Goal: Task Accomplishment & Management: Manage account settings

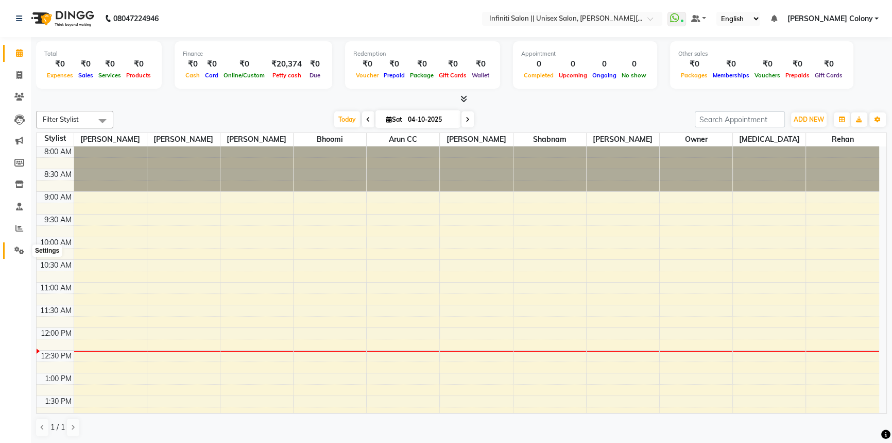
click at [15, 246] on icon at bounding box center [19, 250] width 10 height 8
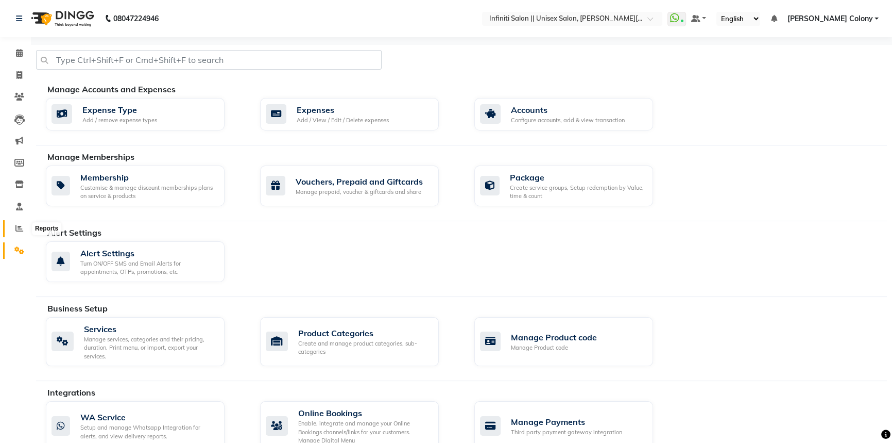
click at [21, 225] on icon at bounding box center [19, 228] width 8 height 8
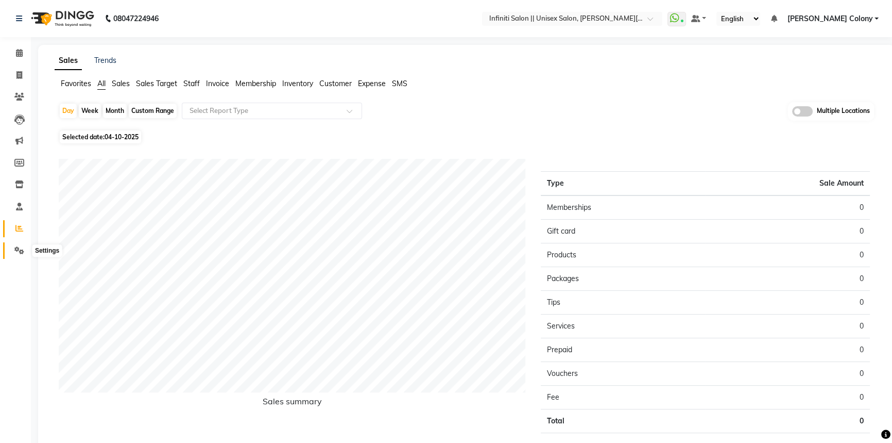
click at [18, 249] on icon at bounding box center [19, 250] width 10 height 8
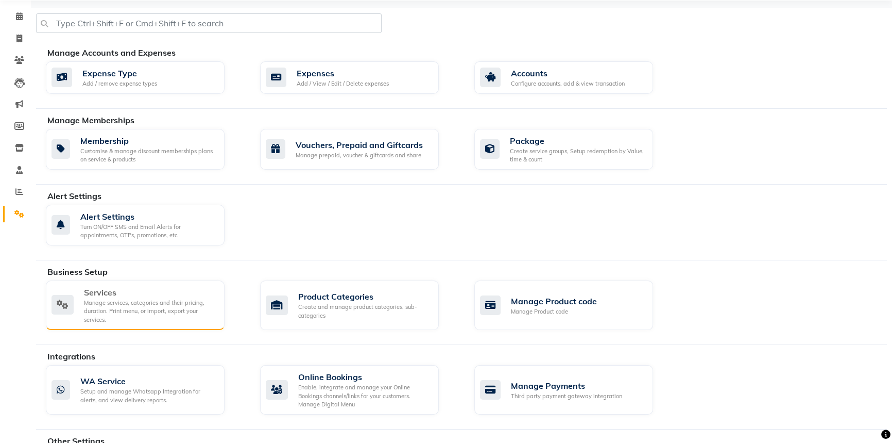
scroll to position [88, 0]
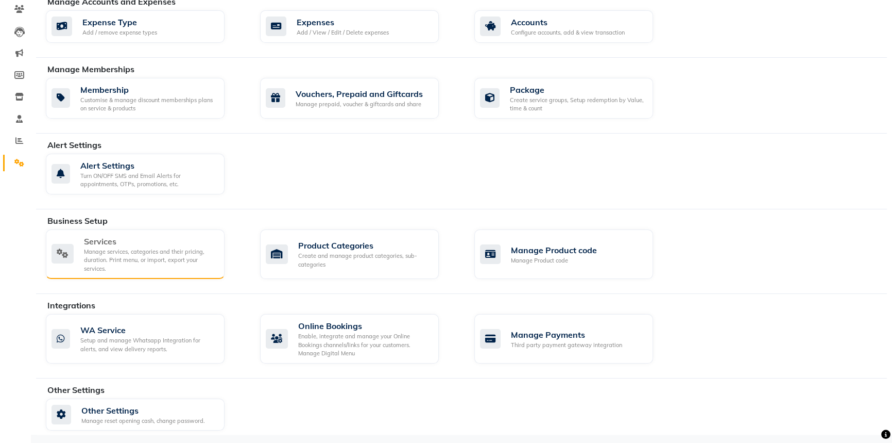
click at [173, 250] on div "Manage services, categories and their pricing, duration. Print menu, or import,…" at bounding box center [150, 260] width 132 height 26
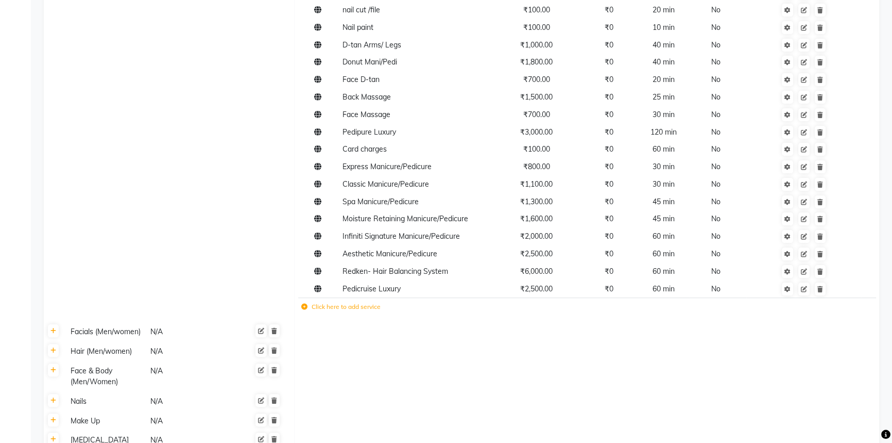
scroll to position [421, 0]
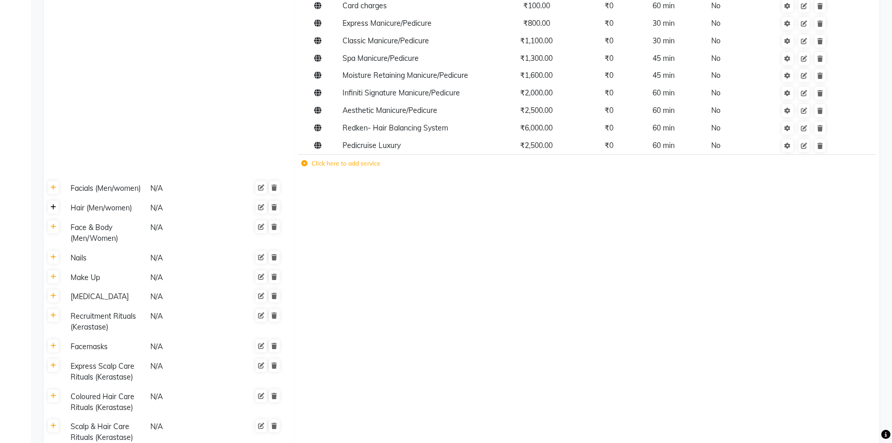
click at [54, 209] on icon at bounding box center [53, 207] width 6 height 6
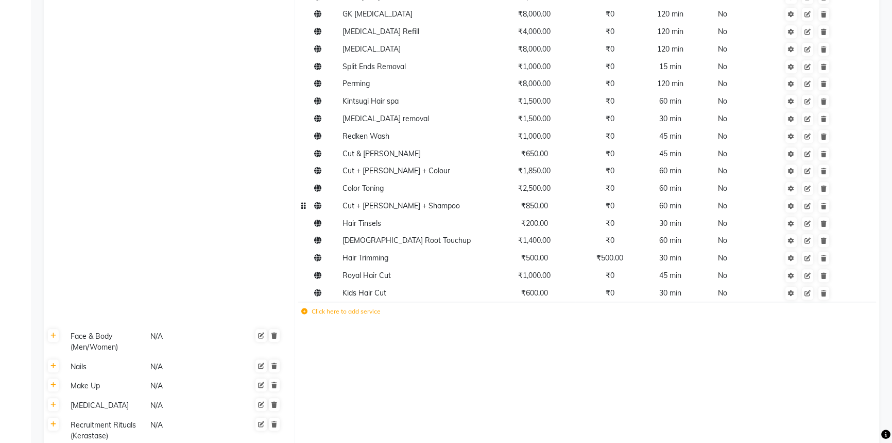
scroll to position [1077, 0]
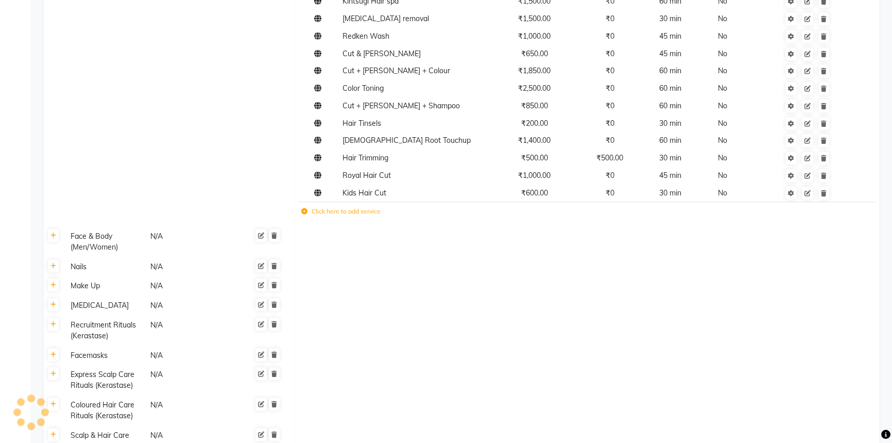
click at [342, 207] on label "Click here to add service" at bounding box center [340, 211] width 79 height 9
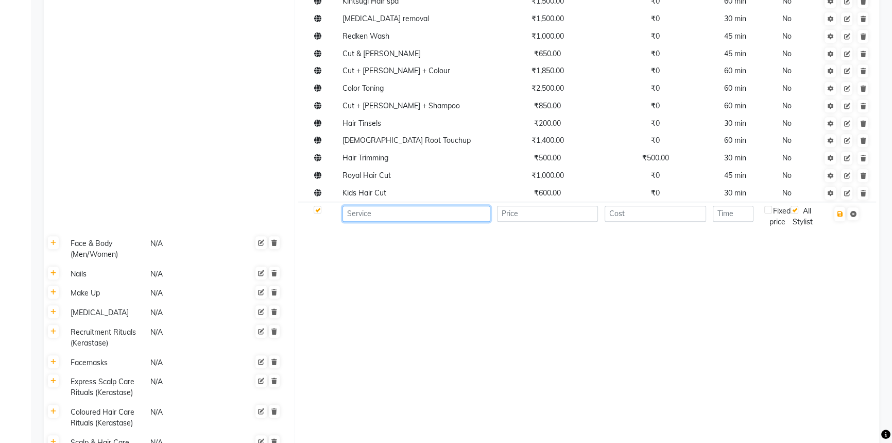
click at [374, 207] on input at bounding box center [417, 214] width 148 height 16
type input "Royal Shave"
click at [548, 208] on input "number" at bounding box center [548, 214] width 102 height 16
type input "800"
click at [730, 206] on input "number" at bounding box center [733, 214] width 41 height 16
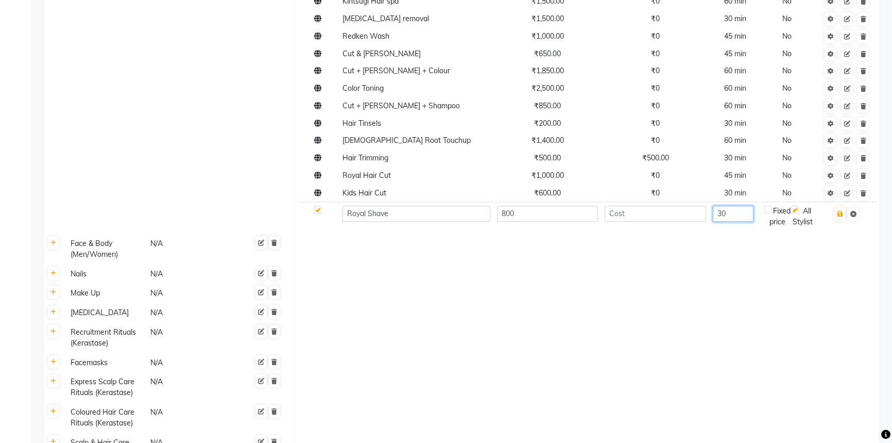
type input "30"
click at [750, 241] on td at bounding box center [587, 248] width 585 height 30
click at [841, 211] on icon "button" at bounding box center [840, 214] width 6 height 6
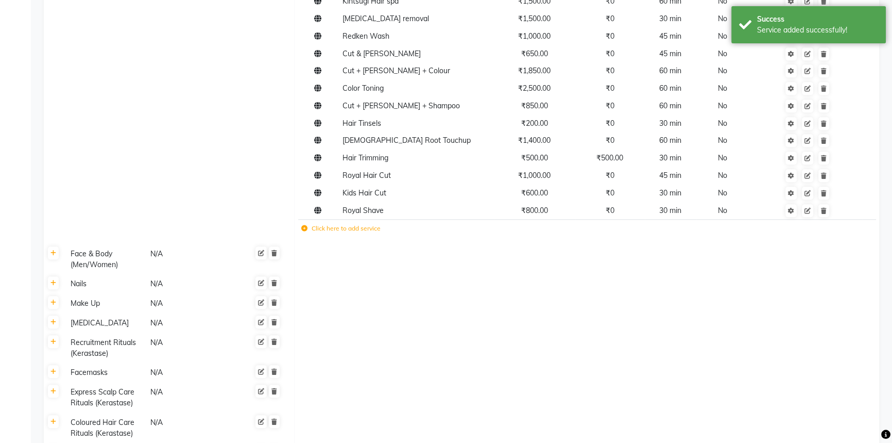
click at [373, 224] on label "Click here to add service" at bounding box center [340, 228] width 79 height 9
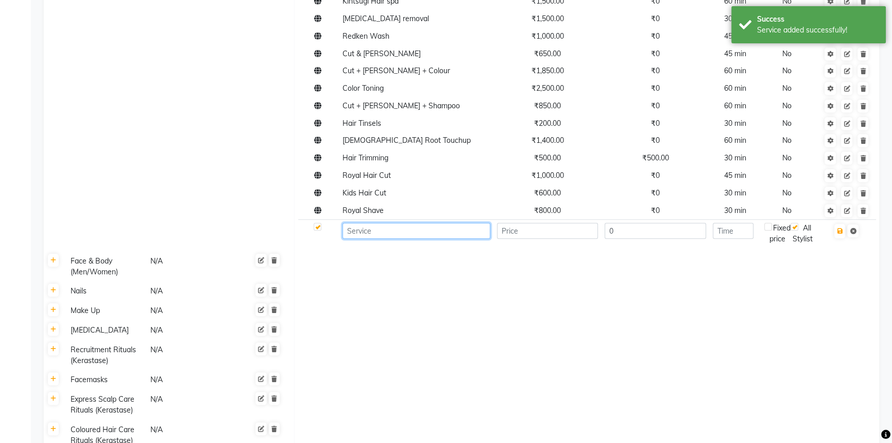
click at [373, 223] on input at bounding box center [417, 231] width 148 height 16
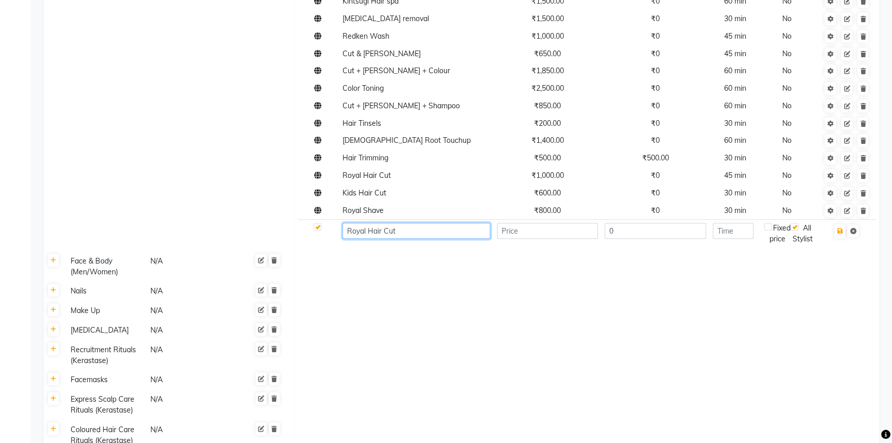
type input "Royal Hair Cut"
click at [531, 223] on input "number" at bounding box center [548, 231] width 102 height 16
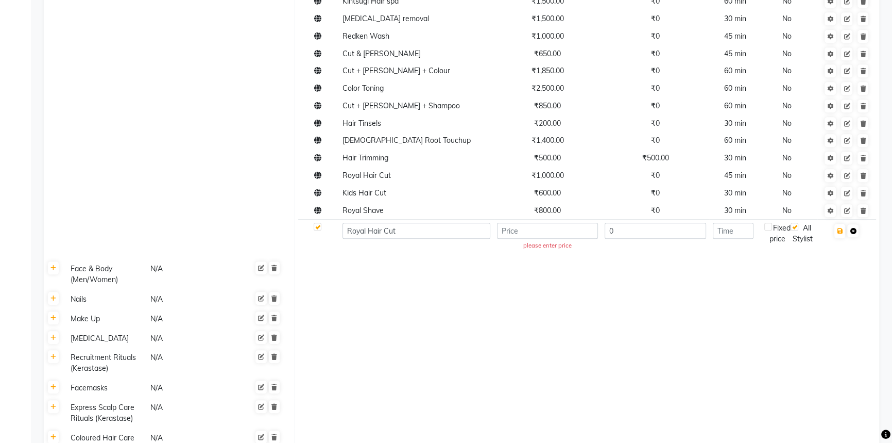
click at [856, 228] on icon at bounding box center [853, 231] width 6 height 6
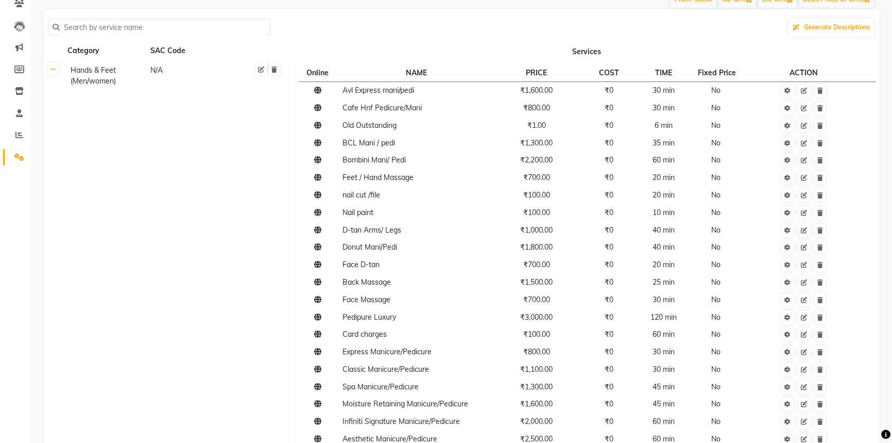
scroll to position [0, 0]
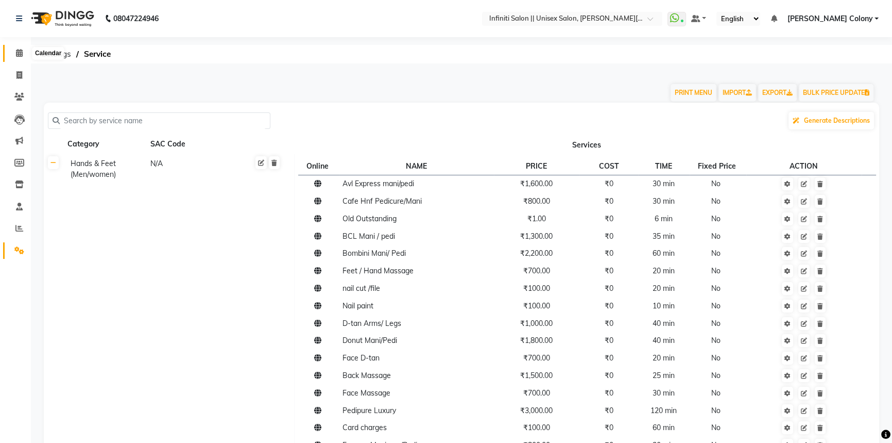
click at [20, 52] on icon at bounding box center [19, 53] width 7 height 8
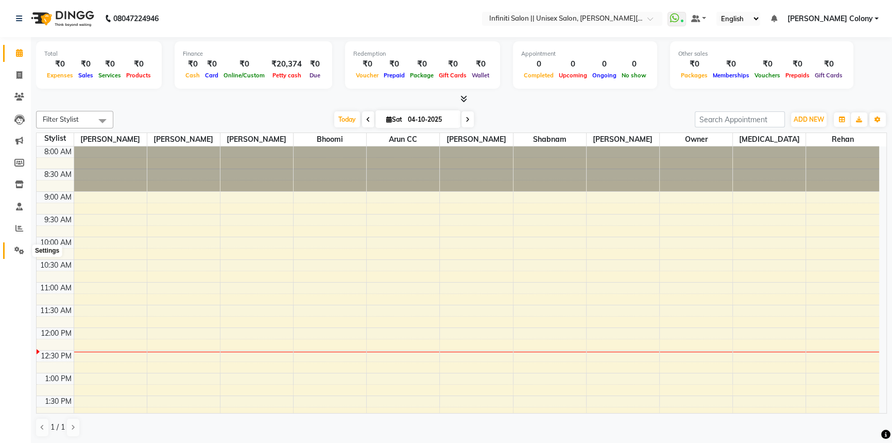
click at [16, 248] on icon at bounding box center [19, 250] width 10 height 8
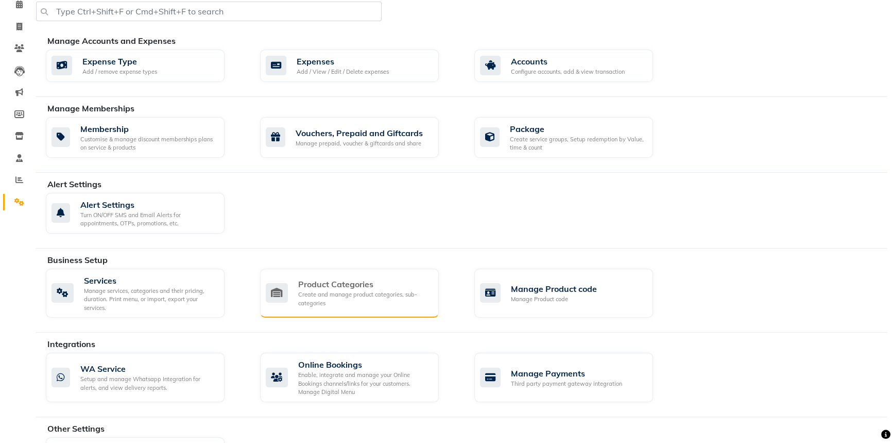
scroll to position [88, 0]
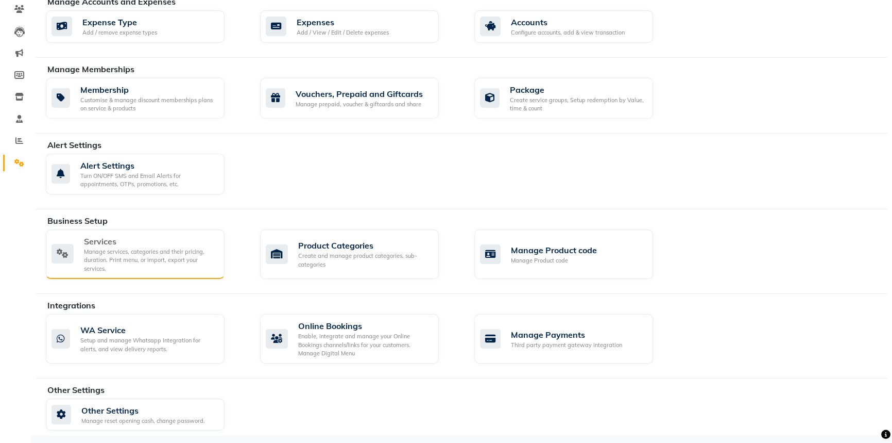
click at [139, 250] on div "Manage services, categories and their pricing, duration. Print menu, or import,…" at bounding box center [150, 260] width 132 height 26
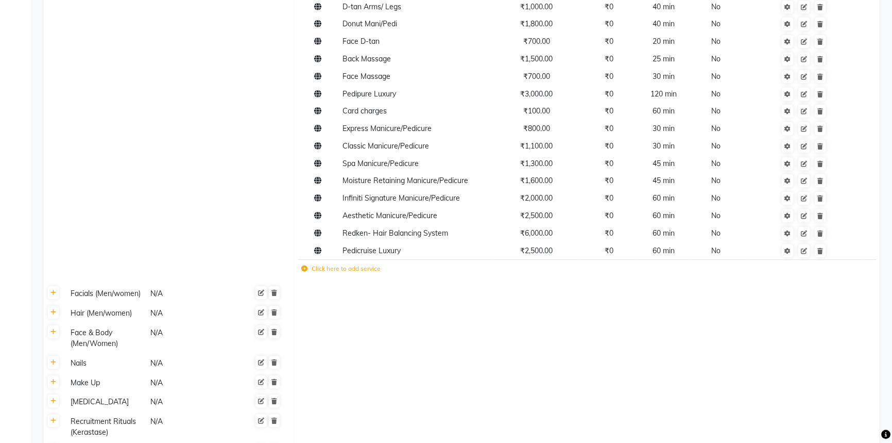
scroll to position [421, 0]
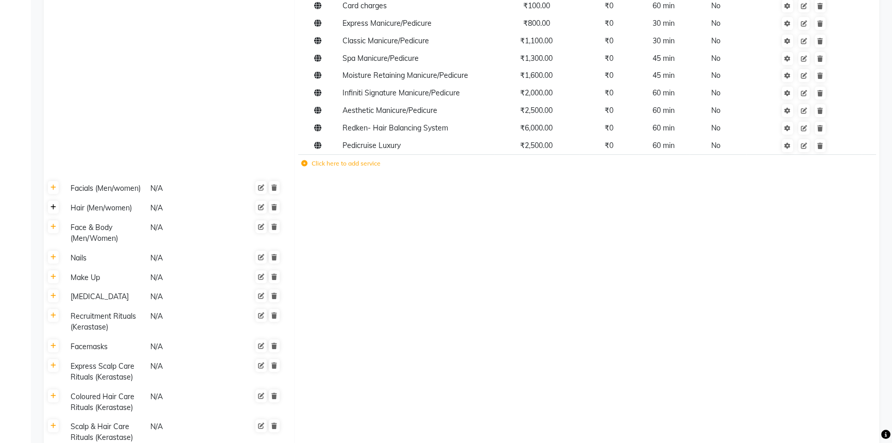
click at [53, 209] on icon at bounding box center [53, 207] width 6 height 6
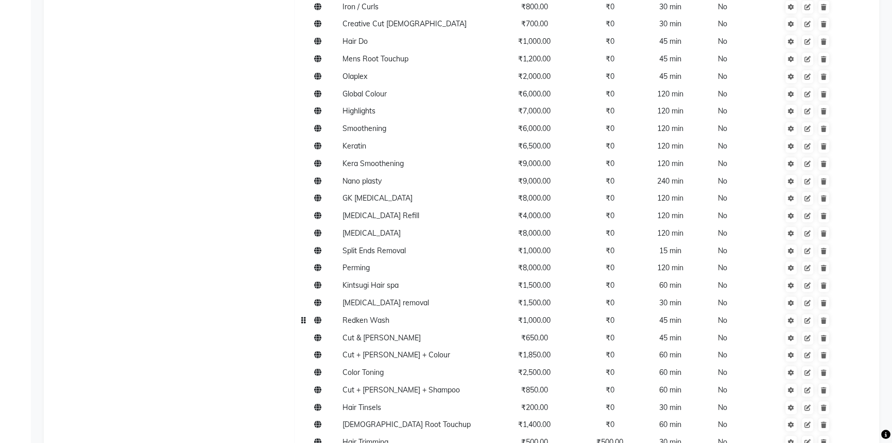
scroll to position [984, 0]
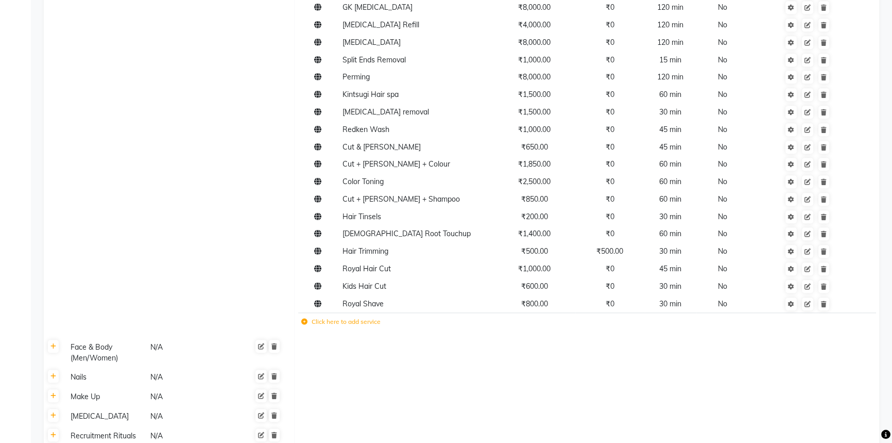
click at [316, 317] on label "Click here to add service" at bounding box center [340, 321] width 79 height 9
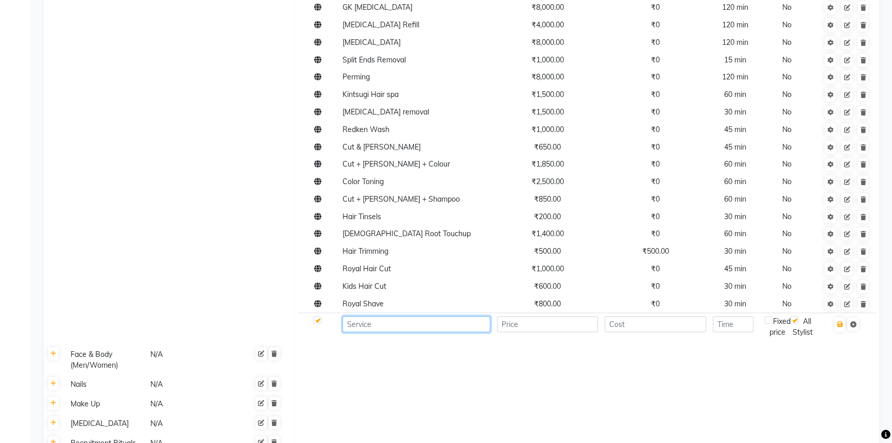
click at [366, 318] on input at bounding box center [417, 324] width 148 height 16
type input "Royal [PERSON_NAME] Cut"
click at [539, 316] on input "number" at bounding box center [548, 324] width 102 height 16
type input "900"
click at [738, 318] on input "number" at bounding box center [733, 324] width 41 height 16
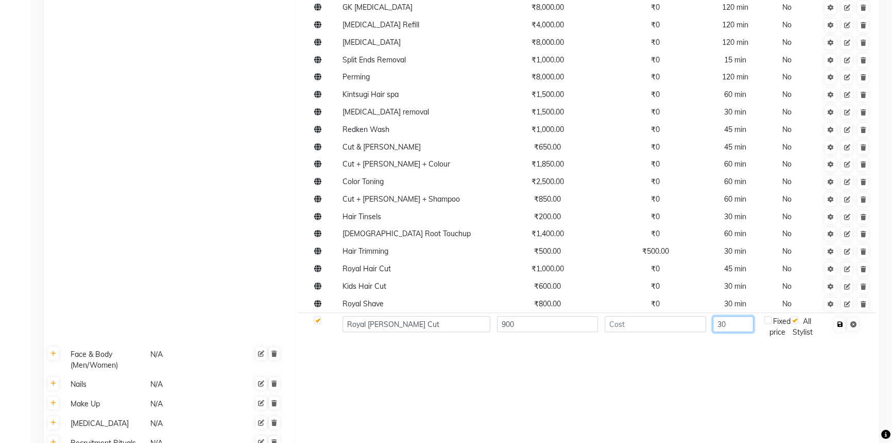
type input "30"
click at [838, 321] on icon "button" at bounding box center [840, 324] width 6 height 6
click at [842, 321] on icon "button" at bounding box center [840, 324] width 6 height 6
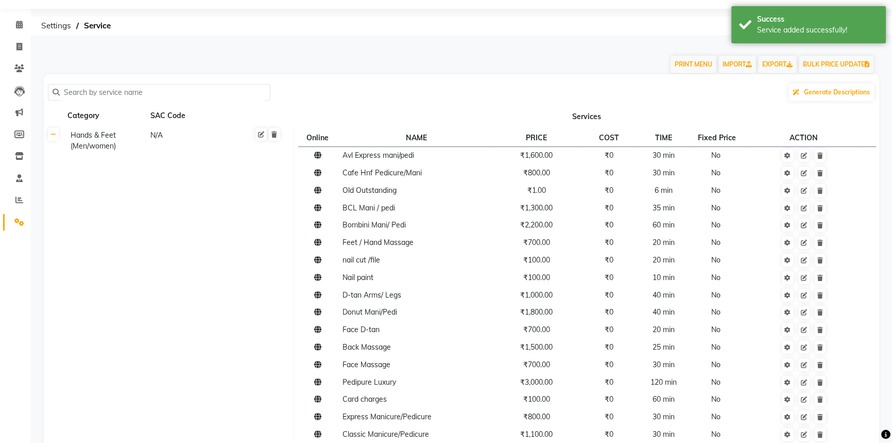
scroll to position [0, 0]
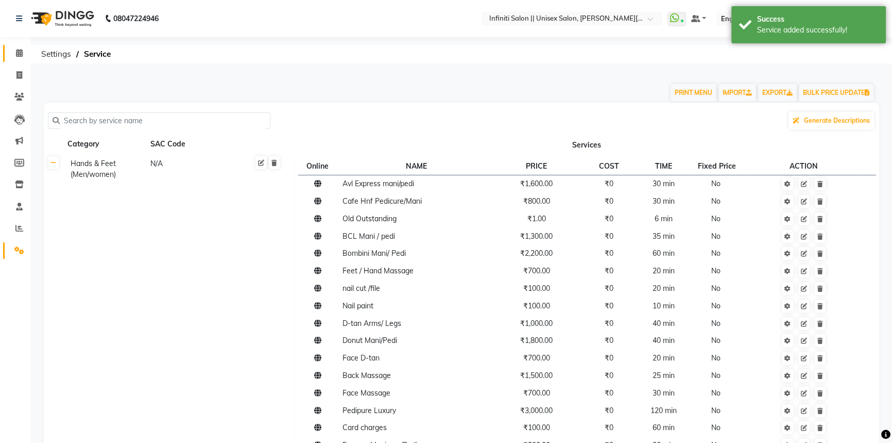
click at [20, 49] on icon at bounding box center [19, 53] width 7 height 8
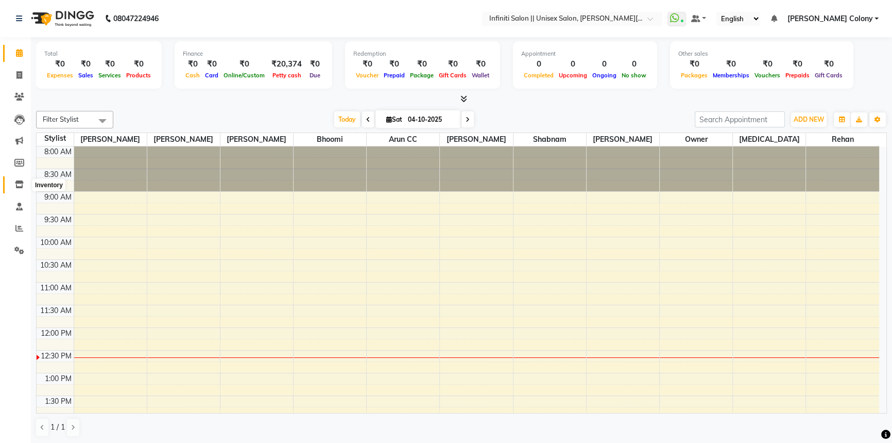
click at [18, 185] on icon at bounding box center [19, 184] width 9 height 8
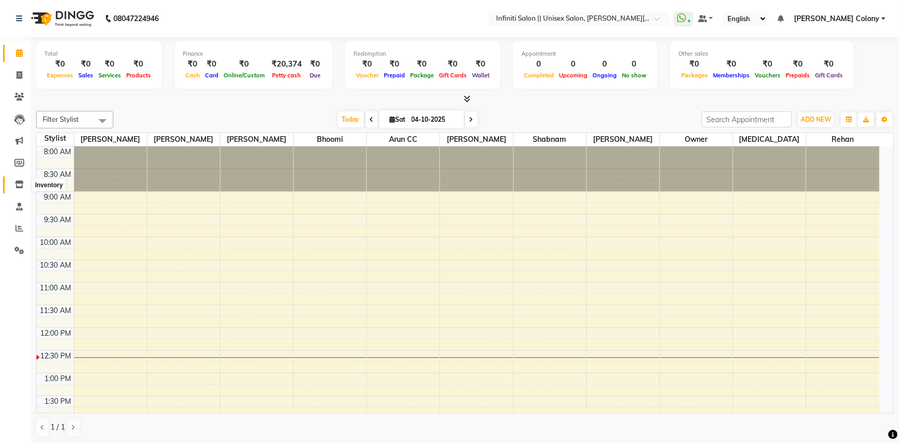
select select
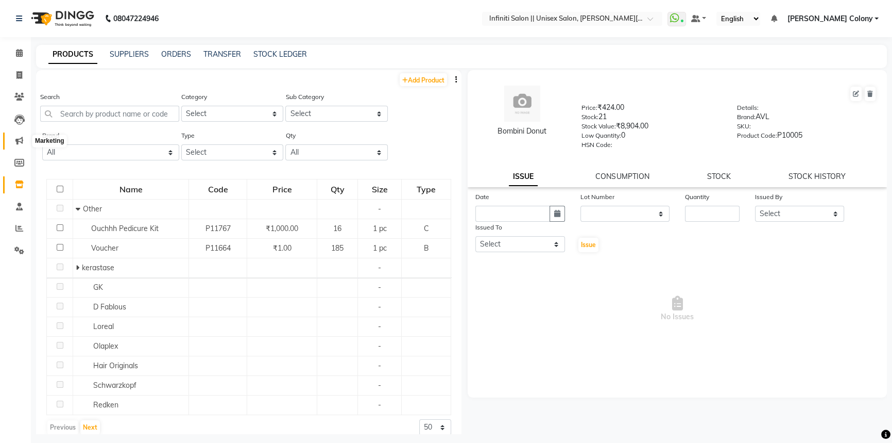
click at [18, 141] on icon at bounding box center [19, 141] width 8 height 8
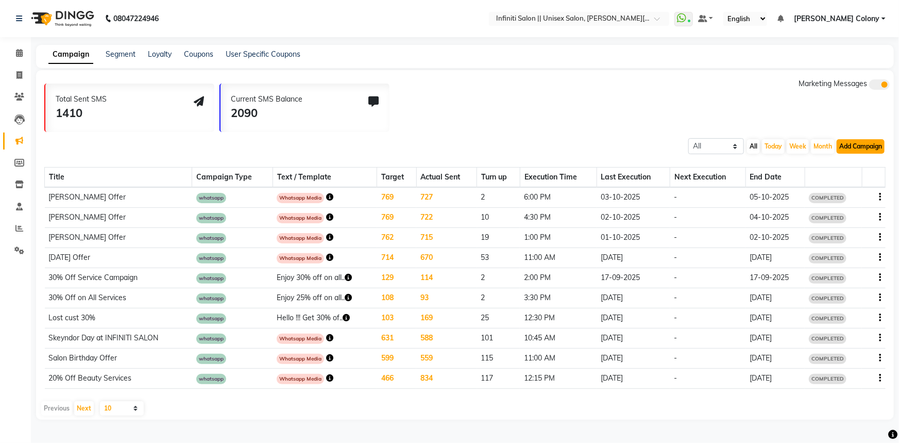
click at [856, 145] on button "Add Campaign" at bounding box center [861, 146] width 48 height 14
click at [834, 192] on div "WhatsApp (Direct)" at bounding box center [851, 193] width 87 height 15
select select "2"
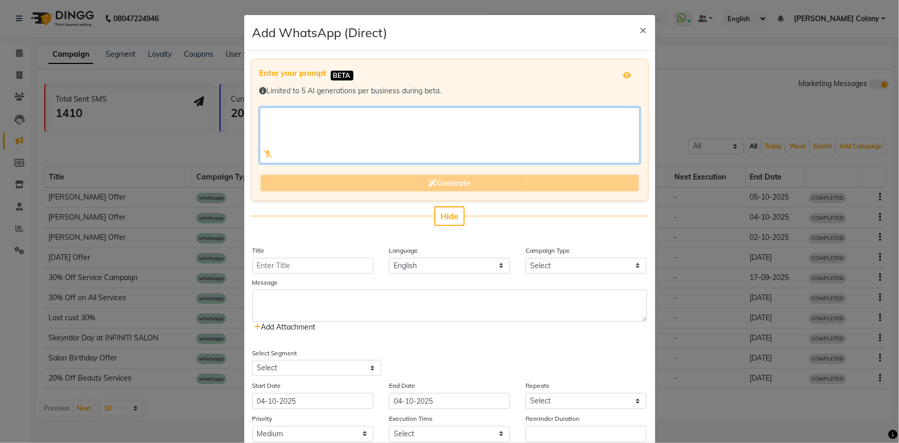
click at [303, 128] on textarea at bounding box center [450, 135] width 380 height 56
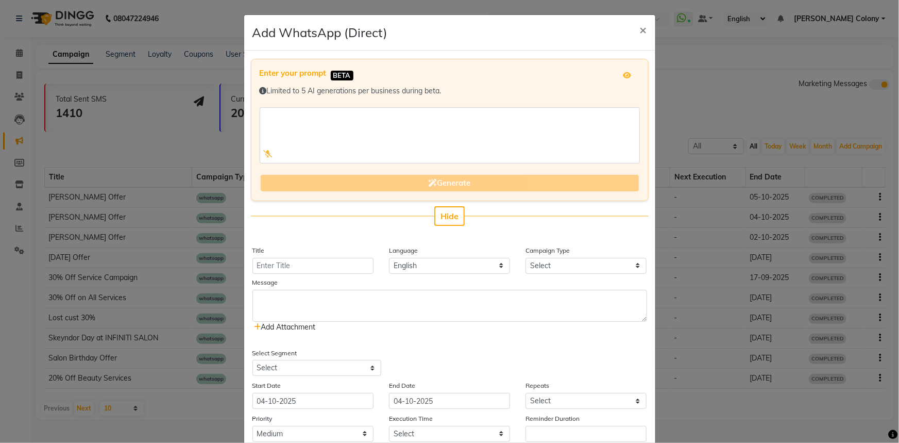
click at [322, 273] on div "Enter your prompt BETA Limited to 5 AI generations per business during beta. Ge…" at bounding box center [449, 270] width 411 height 440
click at [318, 266] on input "Title" at bounding box center [312, 266] width 121 height 16
type input "[PERSON_NAME] Offer"
click at [606, 262] on select "Select Birthday Anniversary Promotional Service reminder" at bounding box center [586, 266] width 121 height 16
select select "3"
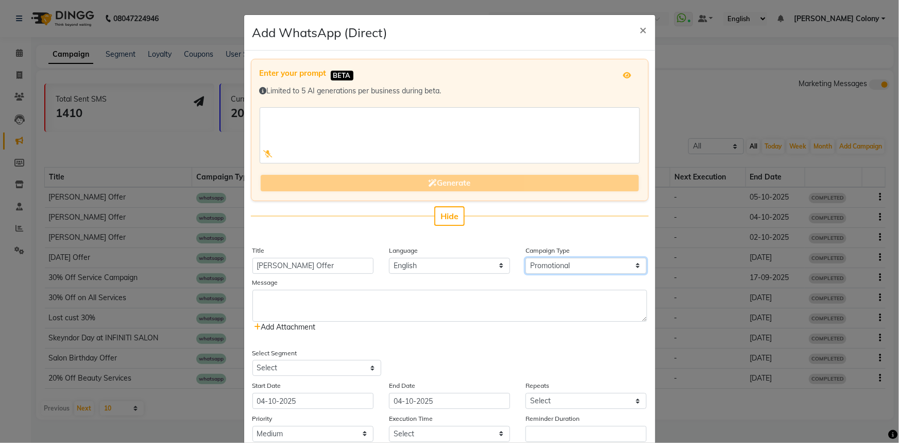
click at [526, 258] on select "Select Birthday Anniversary Promotional Service reminder" at bounding box center [586, 266] width 121 height 16
click at [386, 299] on textarea at bounding box center [449, 306] width 395 height 32
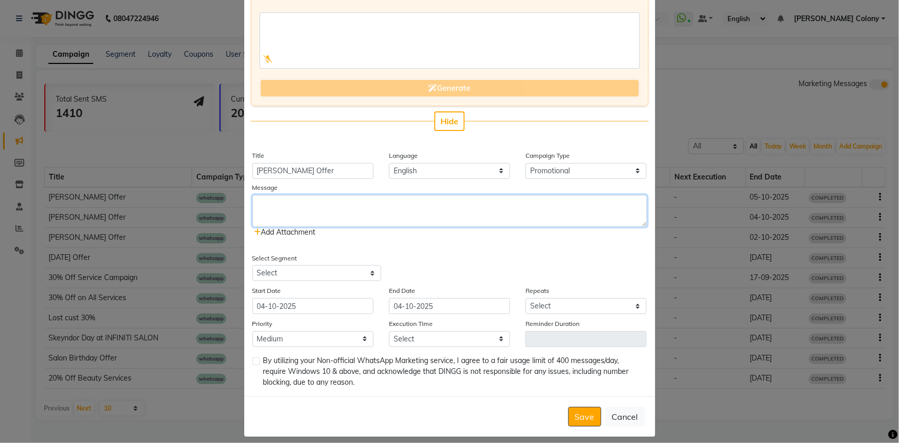
scroll to position [104, 0]
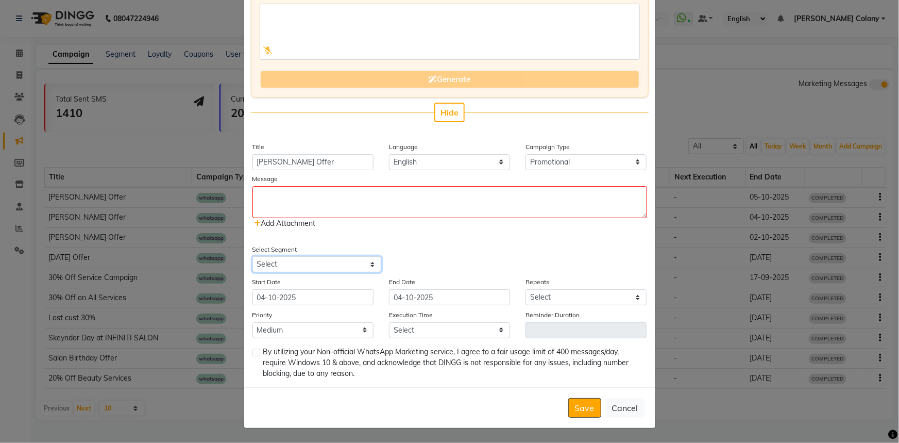
click at [358, 259] on select "Select All Customers All [DEMOGRAPHIC_DATA] Customer All [DEMOGRAPHIC_DATA] Cus…" at bounding box center [316, 264] width 129 height 16
select select "39214"
click at [252, 256] on select "Select All Customers All [DEMOGRAPHIC_DATA] Customer All [DEMOGRAPHIC_DATA] Cus…" at bounding box center [316, 264] width 129 height 16
click at [397, 297] on input "04-10-2025" at bounding box center [449, 297] width 121 height 16
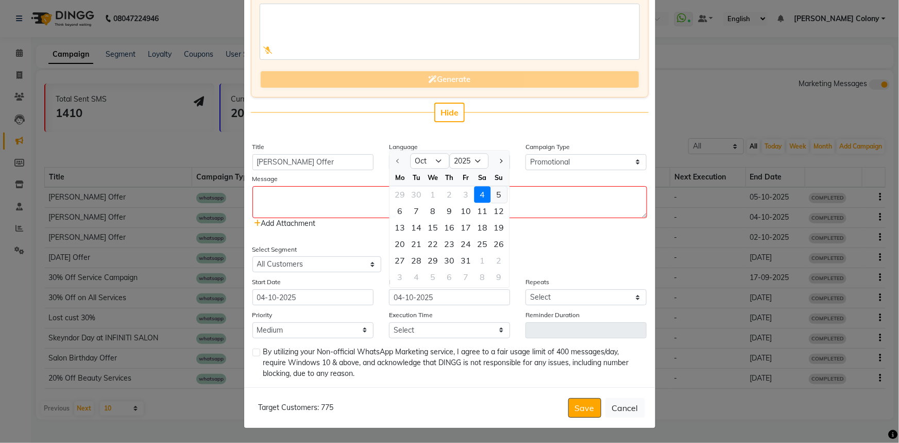
click at [493, 192] on div "5" at bounding box center [499, 195] width 16 height 16
type input "05-10-2025"
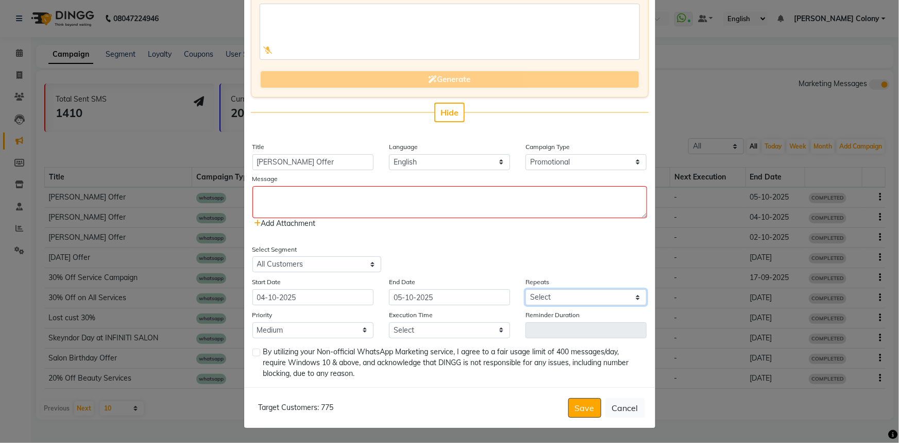
click at [550, 300] on select "Select Once Daily Alternate Day Weekly Monthly Yearly" at bounding box center [586, 297] width 121 height 16
select select "1"
click at [526, 289] on select "Select Once Daily Alternate Day Weekly Monthly Yearly" at bounding box center [586, 297] width 121 height 16
click at [327, 327] on select "Low Medium High" at bounding box center [312, 330] width 121 height 16
select select "1"
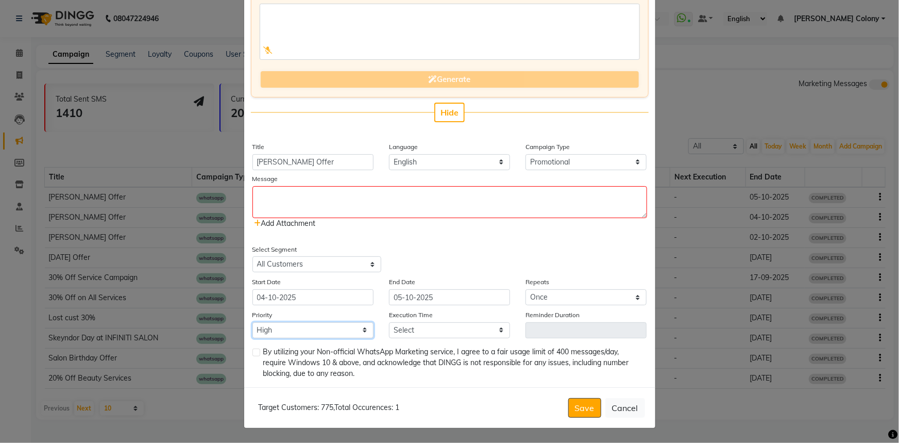
click at [252, 322] on select "Low Medium High" at bounding box center [312, 330] width 121 height 16
click at [426, 334] on select "Select 09:00 AM 09:15 AM 09:30 AM 09:45 AM 10:00 AM 10:15 AM 10:30 AM 10:45 AM …" at bounding box center [449, 330] width 121 height 16
select select "1020"
click at [389, 322] on select "Select 09:00 AM 09:15 AM 09:30 AM 09:45 AM 10:00 AM 10:15 AM 10:30 AM 10:45 AM …" at bounding box center [449, 330] width 121 height 16
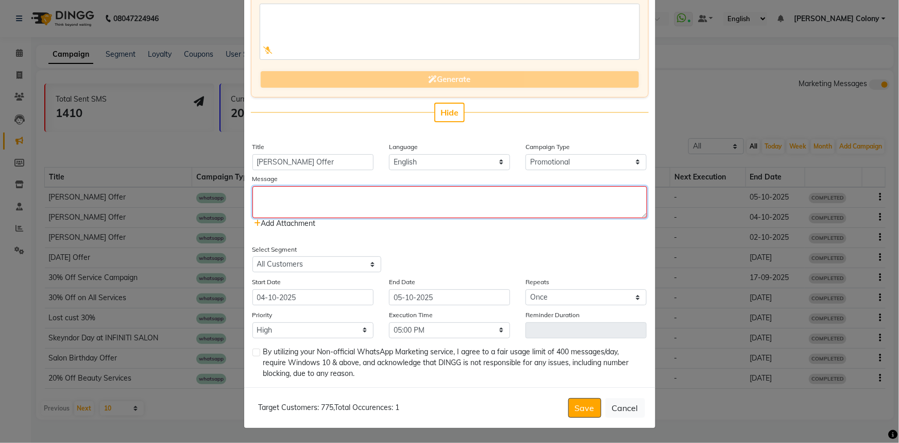
click at [350, 209] on textarea at bounding box center [449, 202] width 395 height 32
type textarea "Get Special offers on Karwa Chauth Book Your Slot Fast"
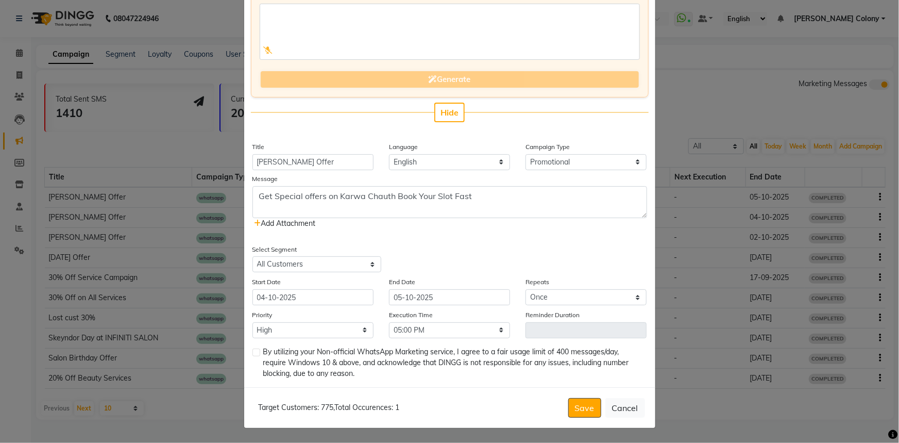
click at [257, 221] on span "Add Attachment" at bounding box center [285, 222] width 61 height 9
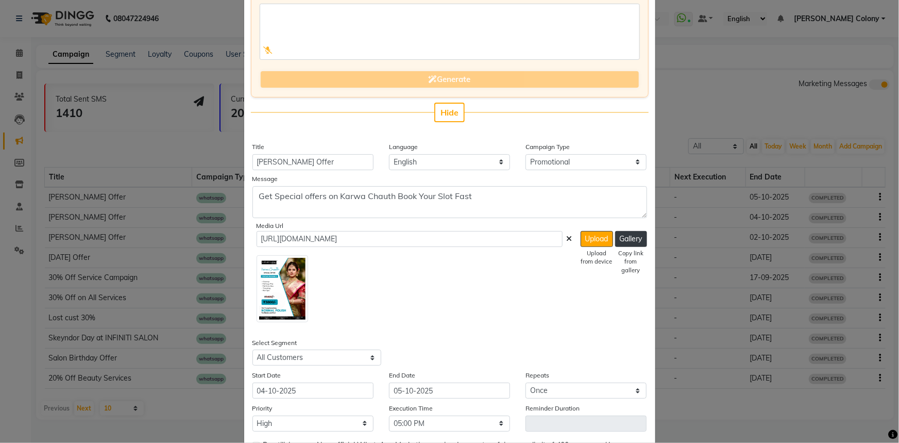
click at [595, 247] on div "Upload Upload from device Gallery Copy link from gallery" at bounding box center [614, 276] width 66 height 91
click at [595, 238] on button "Upload" at bounding box center [597, 239] width 32 height 16
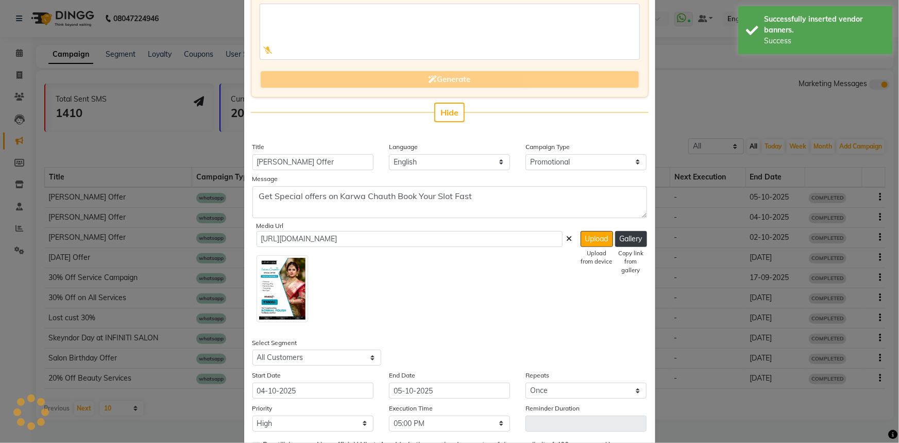
type input "[URL][DOMAIN_NAME]"
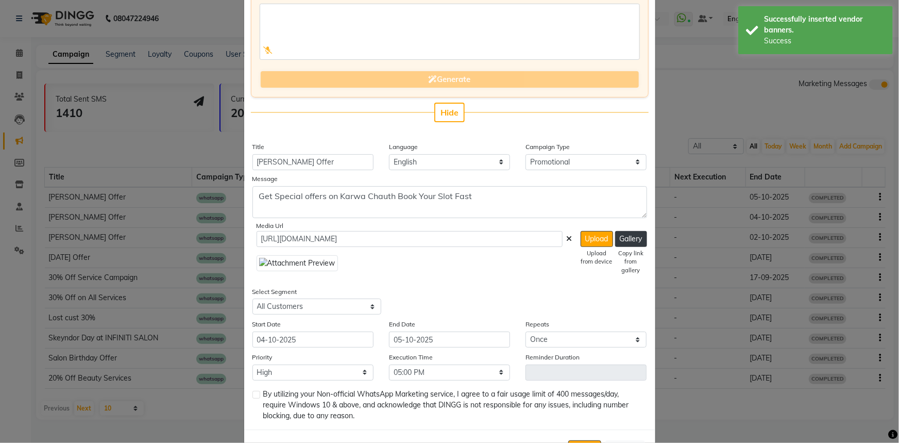
click at [280, 261] on img at bounding box center [297, 263] width 81 height 16
click at [280, 260] on img at bounding box center [297, 263] width 81 height 16
click at [257, 260] on img at bounding box center [297, 263] width 81 height 16
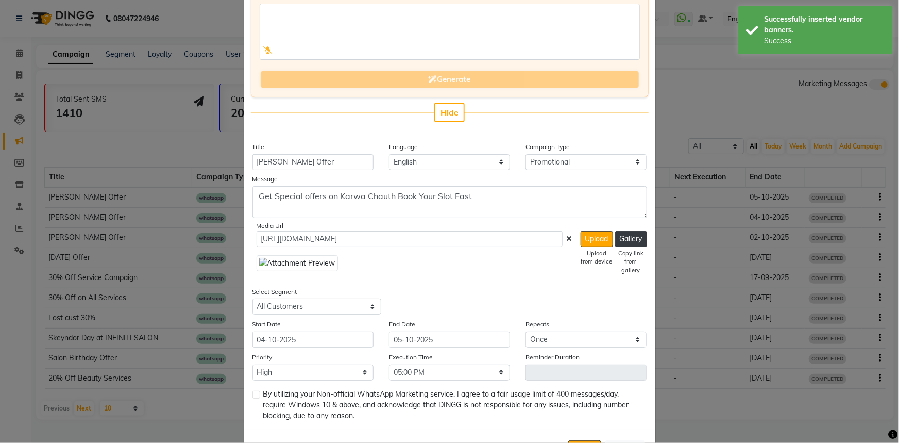
click at [257, 260] on img at bounding box center [297, 263] width 81 height 16
click at [586, 242] on button "Upload" at bounding box center [597, 239] width 32 height 16
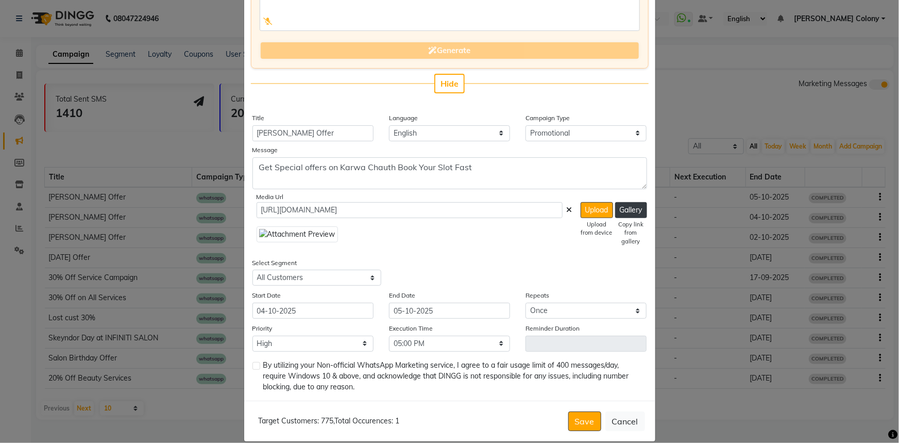
scroll to position [146, 0]
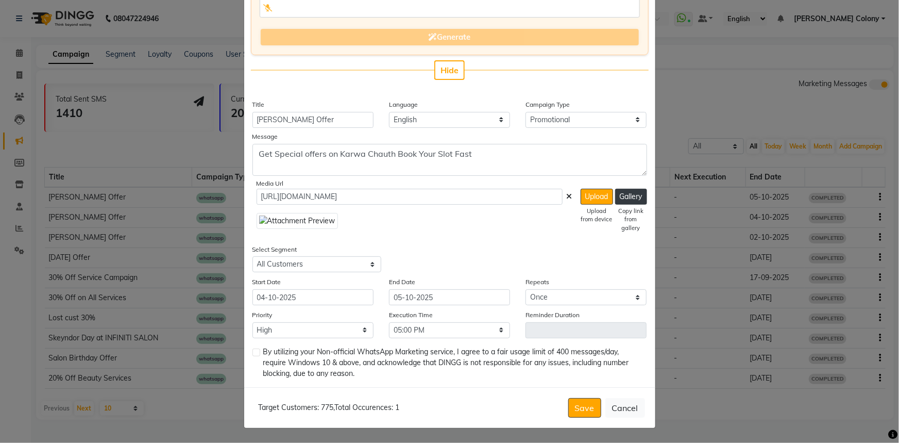
click at [254, 351] on label at bounding box center [256, 352] width 8 height 8
click at [254, 351] on input "checkbox" at bounding box center [255, 352] width 7 height 7
checkbox input "true"
click at [578, 406] on button "Save" at bounding box center [584, 408] width 33 height 20
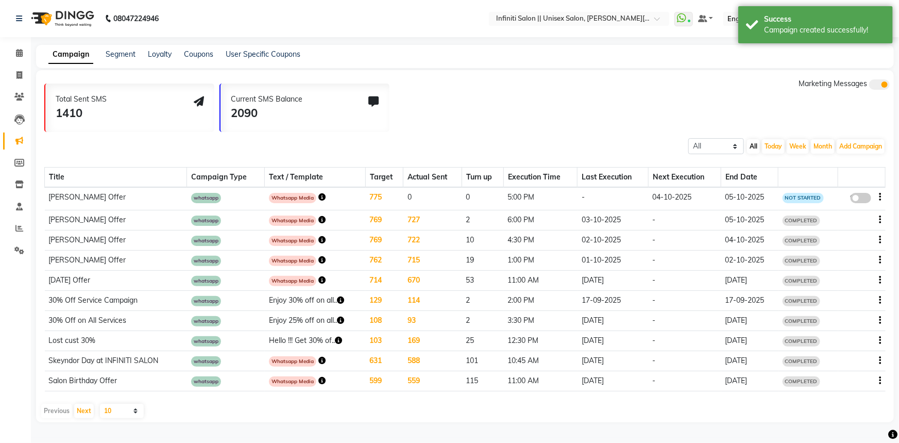
click at [861, 196] on span at bounding box center [861, 198] width 21 height 10
click at [865, 199] on input "false" at bounding box center [865, 199] width 0 height 0
select select "3"
select select "39214"
select select "1"
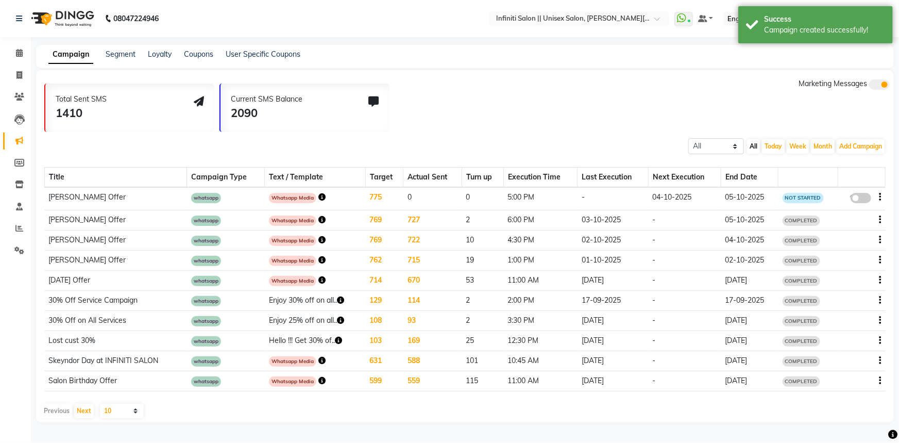
select select "1"
select select "1020"
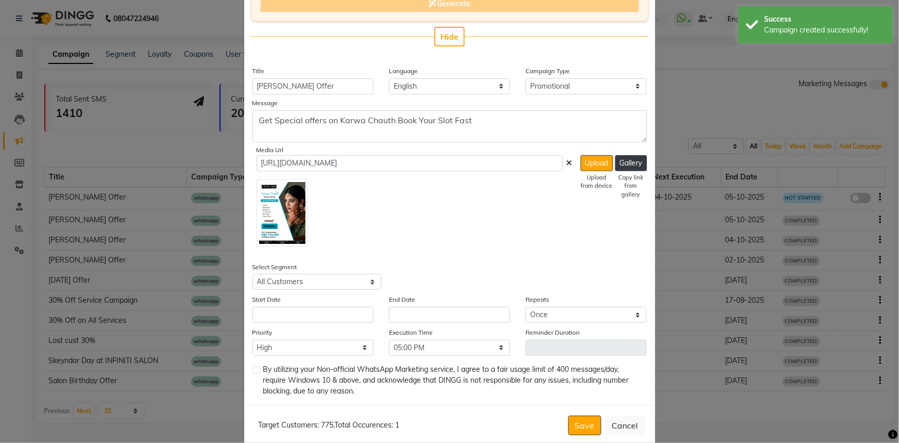
scroll to position [187, 0]
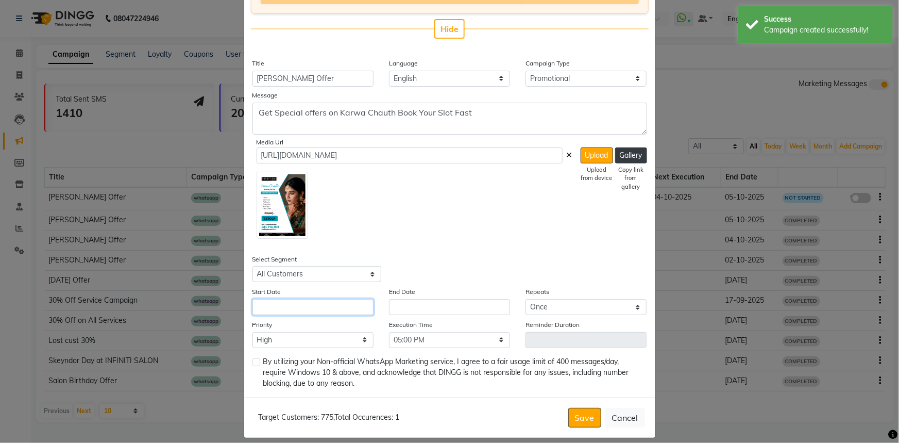
click at [314, 310] on input "text" at bounding box center [312, 307] width 121 height 16
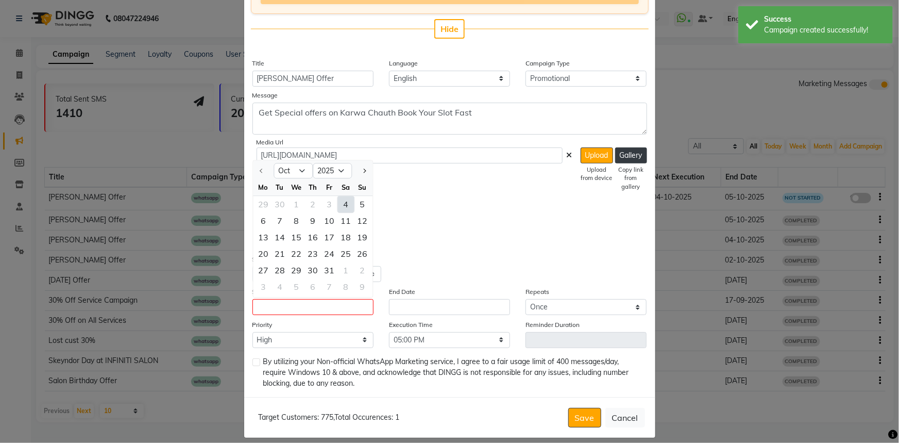
click at [339, 208] on div "4" at bounding box center [345, 204] width 16 height 16
type input "04-10-2025"
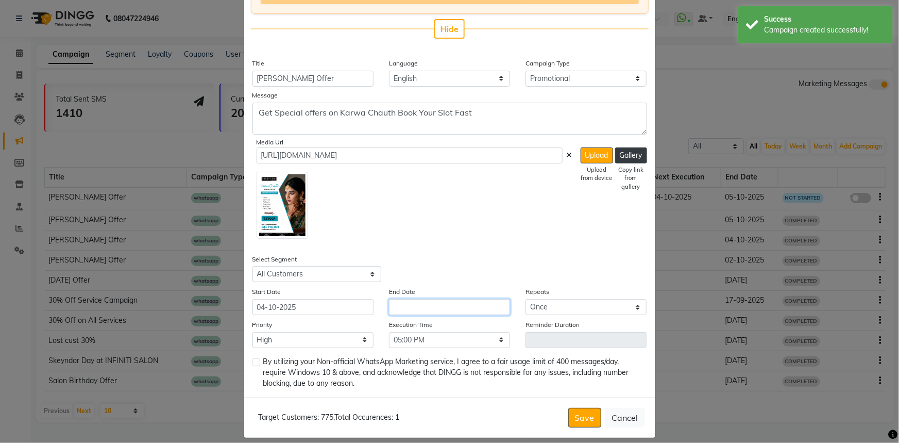
click at [403, 311] on input "text" at bounding box center [449, 307] width 121 height 16
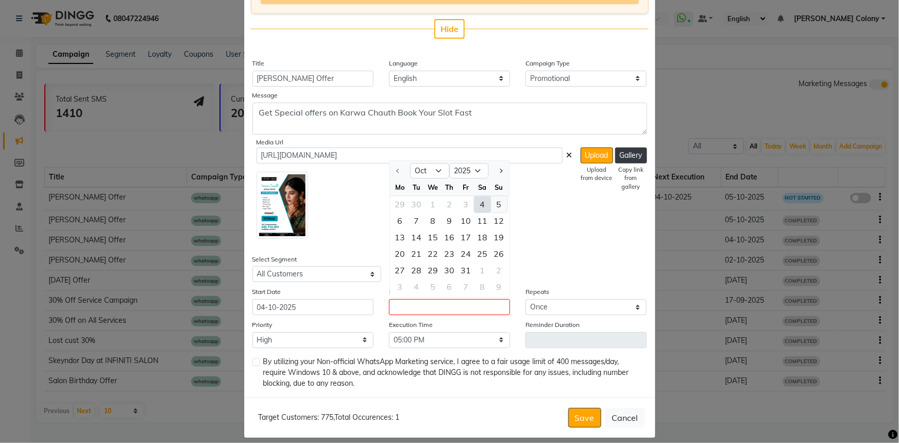
click at [497, 202] on div "5" at bounding box center [499, 204] width 16 height 16
type input "05-10-2025"
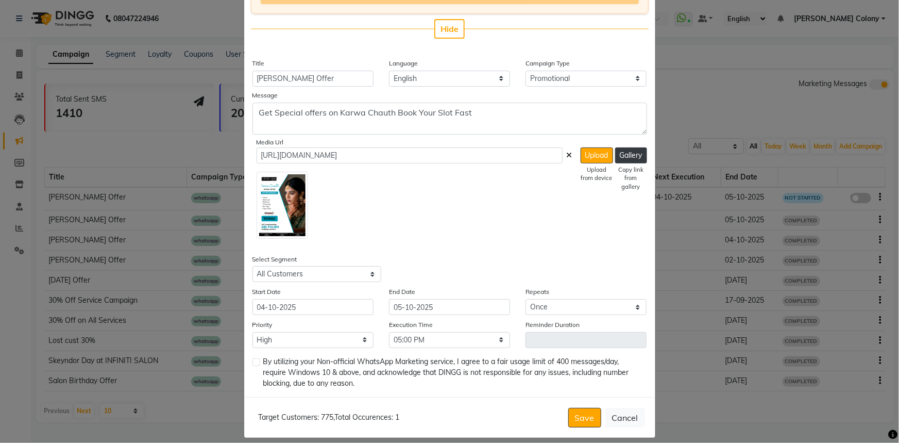
click at [256, 364] on label at bounding box center [256, 362] width 8 height 8
click at [256, 364] on input "checkbox" at bounding box center [255, 362] width 7 height 7
checkbox input "true"
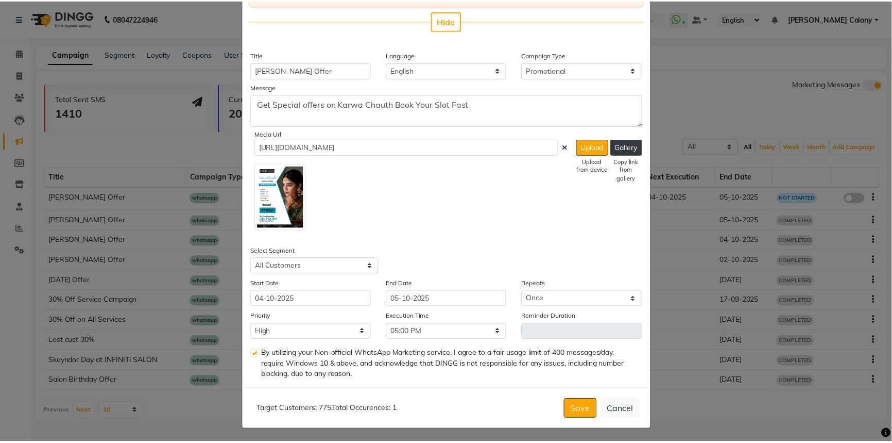
scroll to position [197, 0]
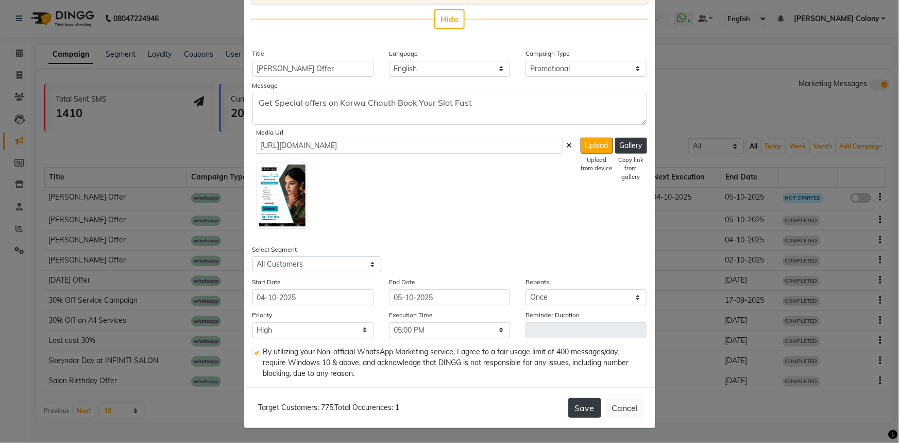
click at [589, 414] on button "Save" at bounding box center [584, 408] width 33 height 20
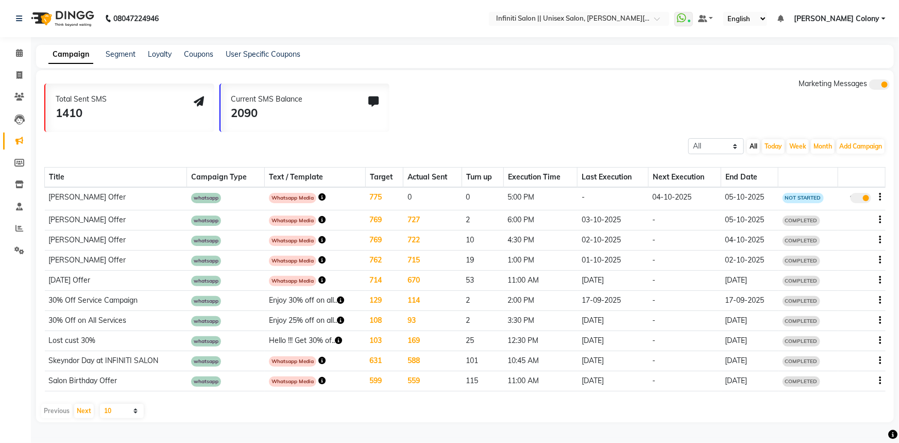
click at [36, 23] on img at bounding box center [61, 18] width 71 height 29
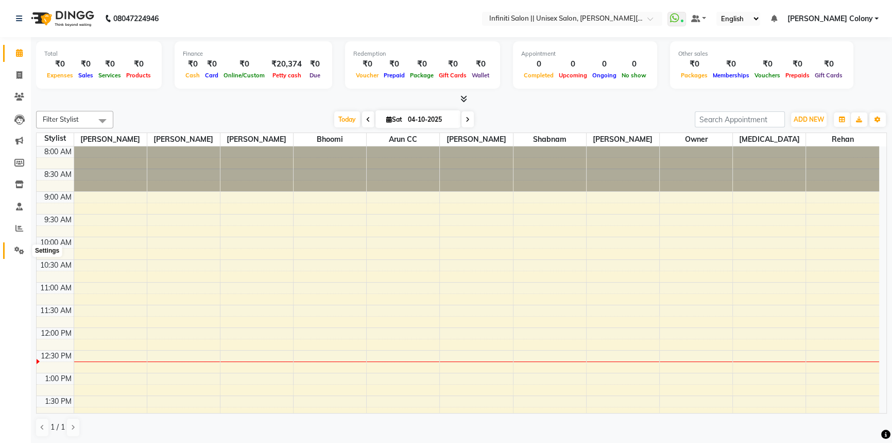
click at [25, 246] on span at bounding box center [19, 251] width 18 height 12
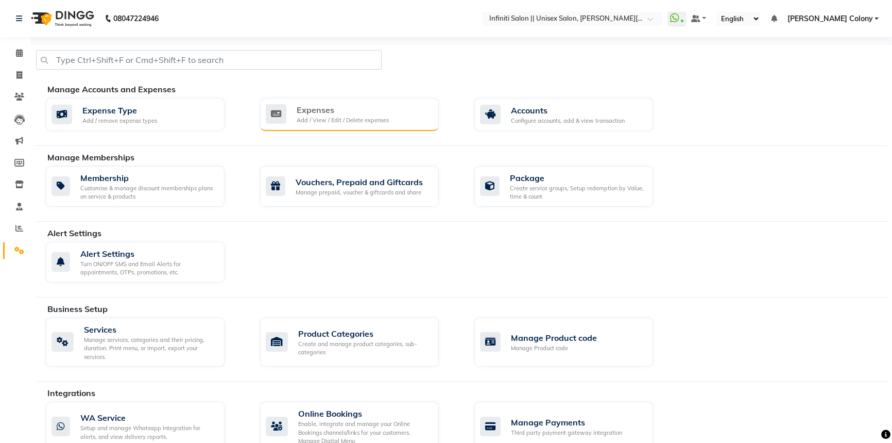
click at [324, 116] on div "Add / View / Edit / Delete expenses" at bounding box center [343, 120] width 92 height 9
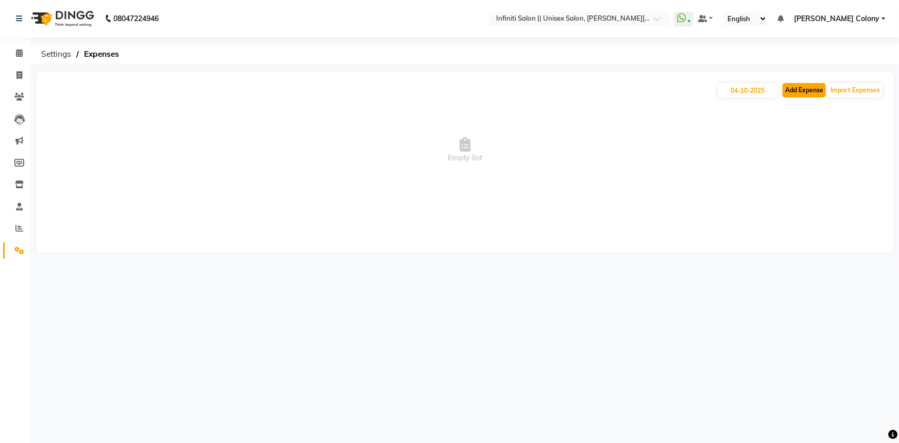
click at [787, 91] on button "Add Expense" at bounding box center [804, 90] width 43 height 14
select select "1"
select select "7361"
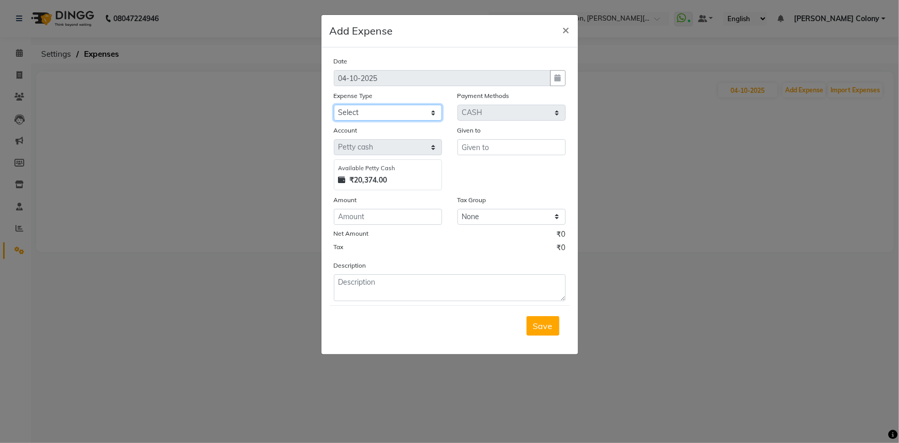
click at [377, 111] on select "Select Advance Salary Client Snacks Fuel Incentive Maintenance Miscellaneous Pa…" at bounding box center [388, 113] width 108 height 16
select select "12403"
click at [334, 105] on select "Select Advance Salary Client Snacks Fuel Incentive Maintenance Miscellaneous Pa…" at bounding box center [388, 113] width 108 height 16
click at [496, 154] on input "text" at bounding box center [512, 147] width 108 height 16
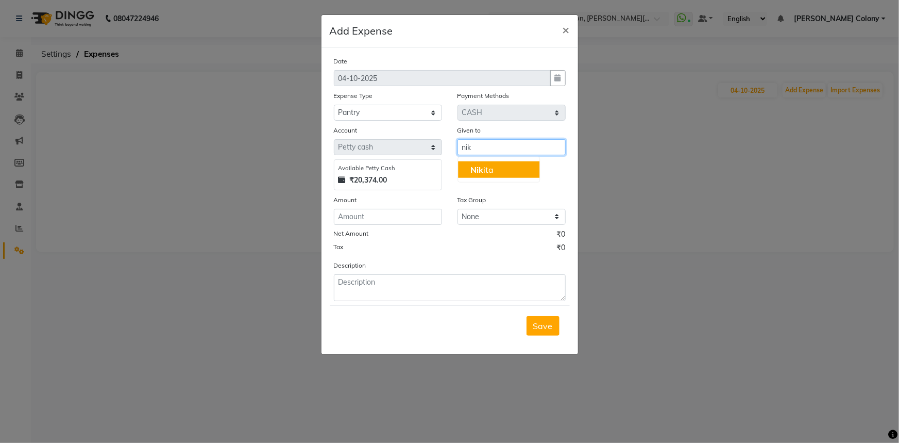
click at [503, 168] on button "Nik ita" at bounding box center [498, 169] width 81 height 16
type input "[MEDICAL_DATA]"
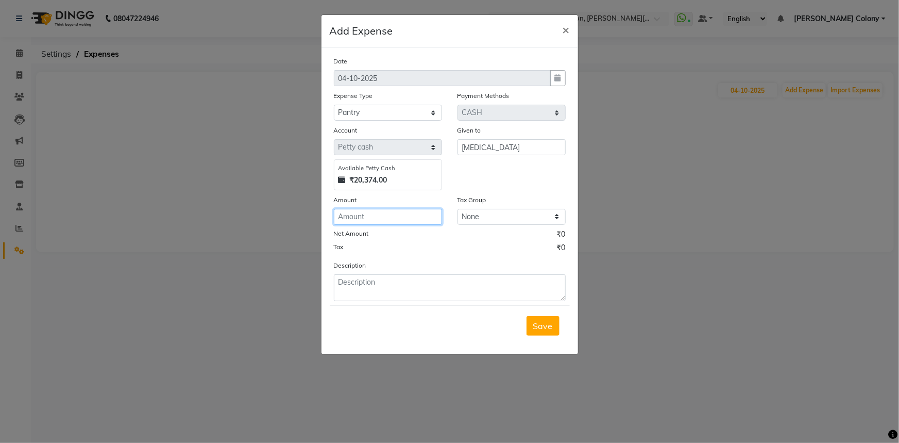
click at [422, 217] on input "number" at bounding box center [388, 217] width 108 height 16
type input "245"
click at [443, 291] on textarea at bounding box center [450, 287] width 232 height 27
type textarea "Milk + sugar"
click at [538, 322] on span "Save" at bounding box center [543, 325] width 20 height 10
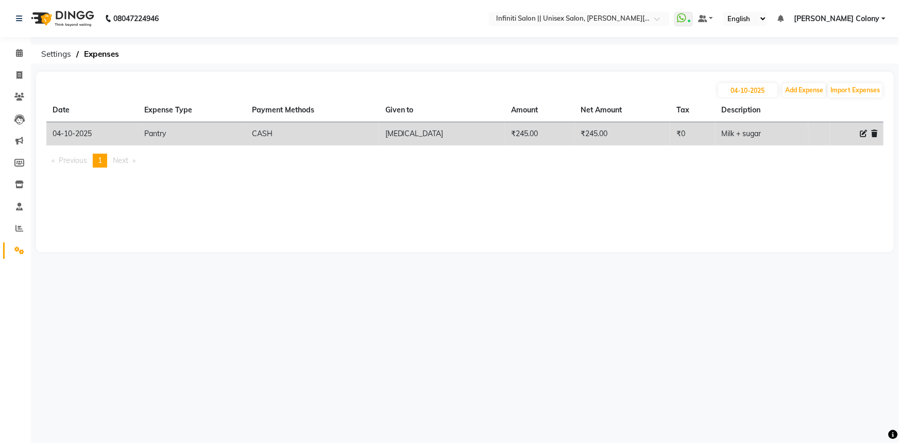
click at [36, 16] on img at bounding box center [61, 18] width 71 height 29
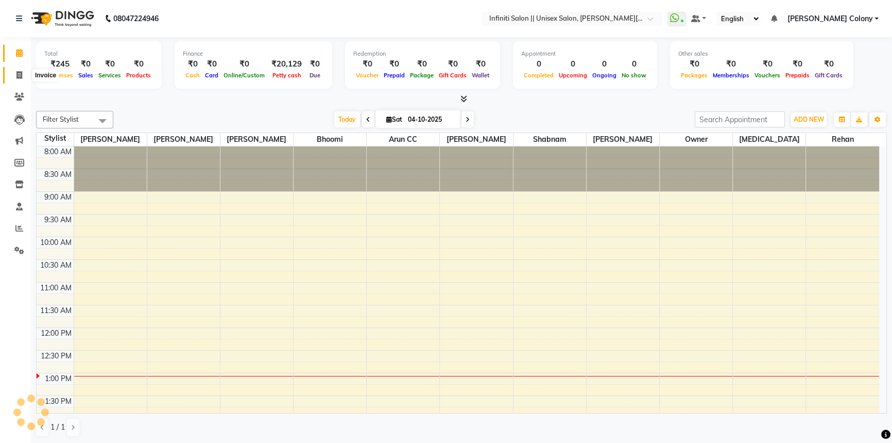
click at [20, 70] on span at bounding box center [19, 76] width 18 height 12
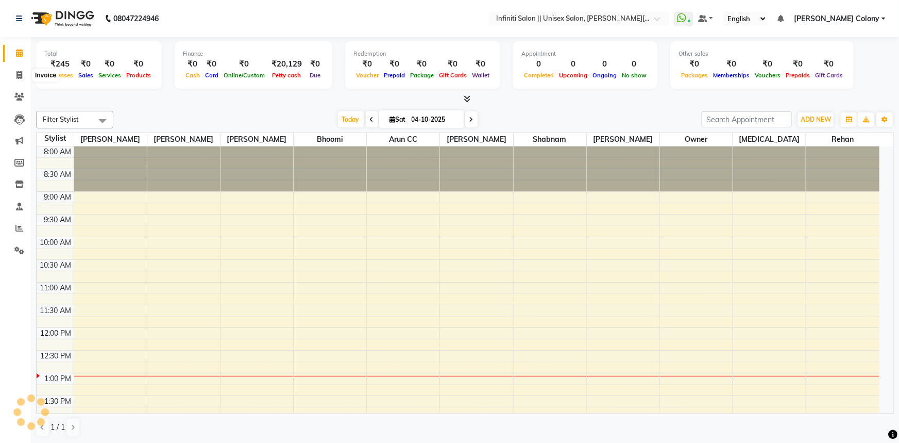
select select "8233"
select select "service"
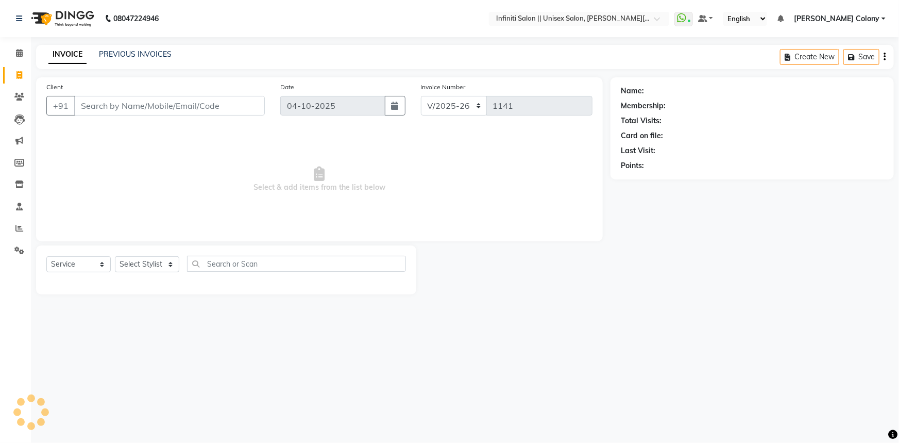
click at [107, 107] on input "Client" at bounding box center [169, 106] width 191 height 20
type input "8120651000"
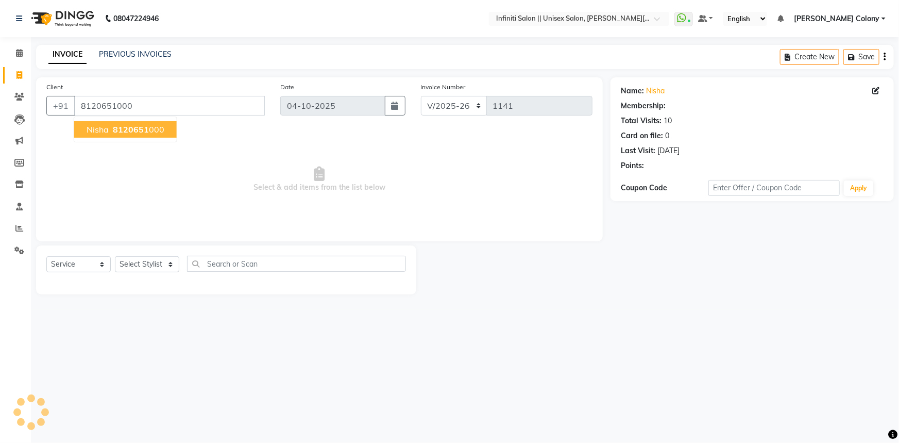
select select "1: Object"
click at [93, 127] on span "Nisha" at bounding box center [98, 129] width 22 height 10
select select "1: Object"
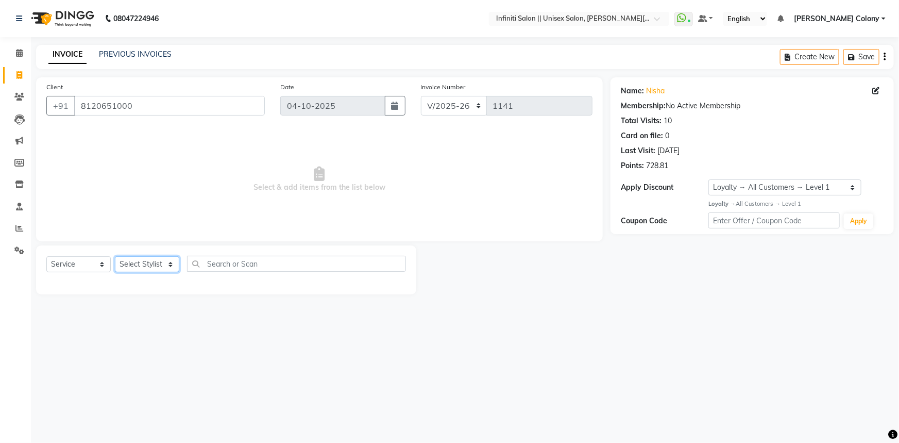
click at [143, 271] on select "Select Stylist [PERSON_NAME] [PERSON_NAME] CC [PERSON_NAME] Bhoomi [PERSON_NAME…" at bounding box center [147, 264] width 64 height 16
select select "78902"
click at [115, 256] on select "Select Stylist [PERSON_NAME] [PERSON_NAME] CC [PERSON_NAME] Bhoomi [PERSON_NAME…" at bounding box center [147, 264] width 64 height 16
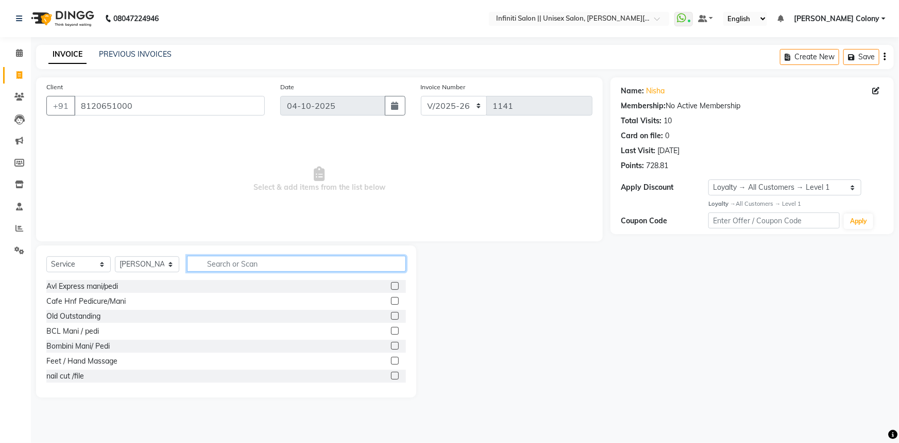
click at [242, 265] on input "text" at bounding box center [296, 264] width 219 height 16
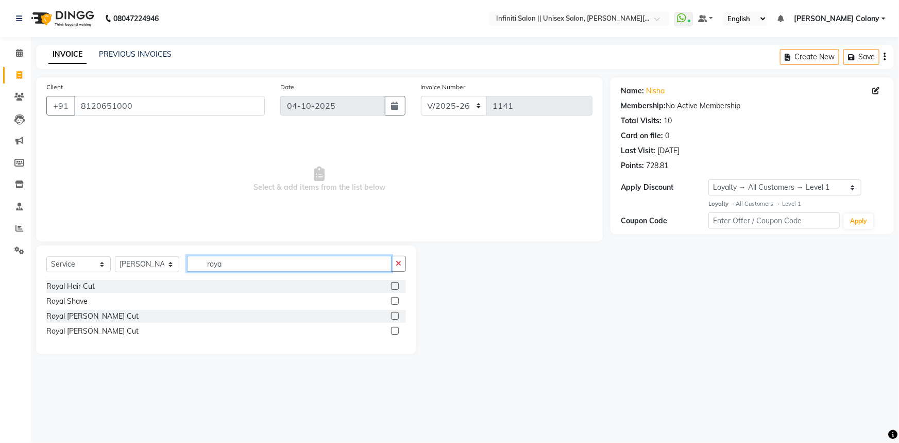
type input "roya"
click at [398, 300] on label at bounding box center [395, 301] width 8 height 8
click at [398, 300] on input "checkbox" at bounding box center [394, 301] width 7 height 7
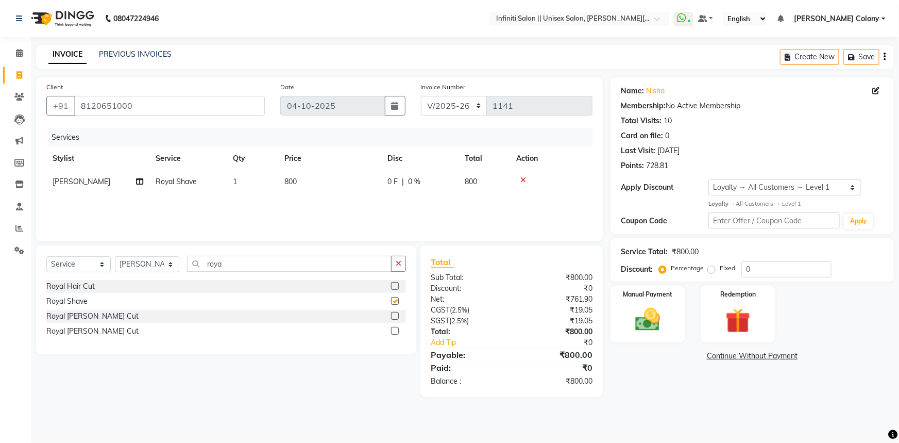
checkbox input "false"
click at [399, 267] on icon "button" at bounding box center [399, 263] width 6 height 7
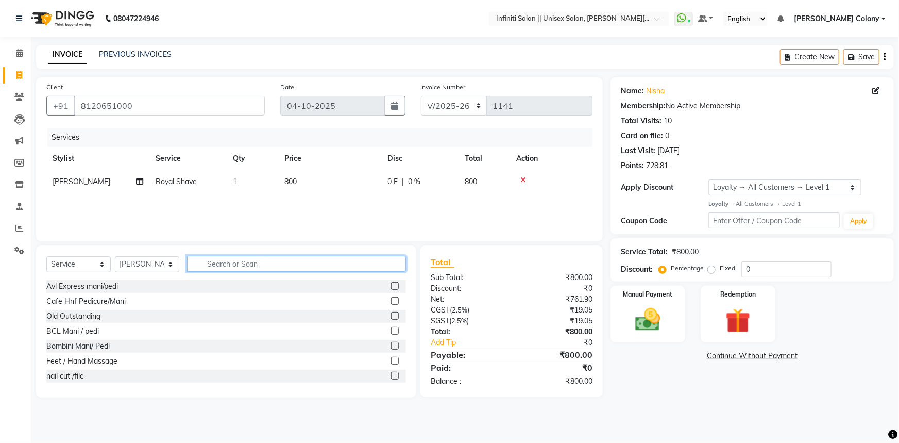
click at [356, 269] on input "text" at bounding box center [296, 264] width 219 height 16
click at [146, 263] on select "Select Stylist [PERSON_NAME] [PERSON_NAME] CC [PERSON_NAME] Bhoomi [PERSON_NAME…" at bounding box center [147, 264] width 64 height 16
click at [115, 256] on select "Select Stylist [PERSON_NAME] [PERSON_NAME] CC [PERSON_NAME] Bhoomi [PERSON_NAME…" at bounding box center [147, 264] width 64 height 16
click at [137, 266] on select "Select Stylist [PERSON_NAME] [PERSON_NAME] CC [PERSON_NAME] Bhoomi [PERSON_NAME…" at bounding box center [147, 264] width 64 height 16
select select "79154"
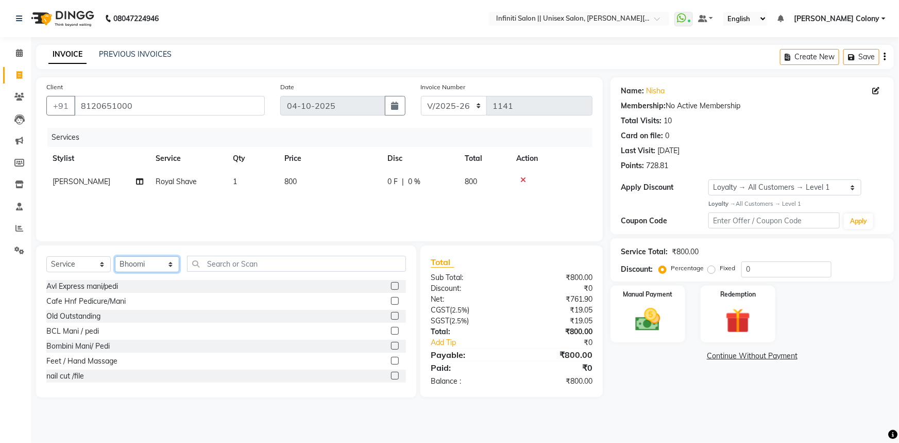
click at [115, 256] on select "Select Stylist [PERSON_NAME] [PERSON_NAME] CC [PERSON_NAME] Bhoomi [PERSON_NAME…" at bounding box center [147, 264] width 64 height 16
click at [213, 264] on input "text" at bounding box center [296, 264] width 219 height 16
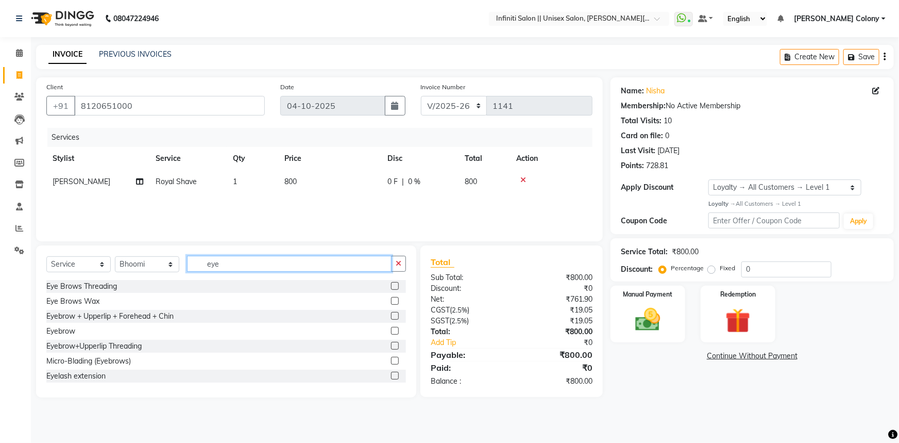
type input "eye"
click at [391, 330] on label at bounding box center [395, 331] width 8 height 8
click at [391, 330] on input "checkbox" at bounding box center [394, 331] width 7 height 7
checkbox input "false"
click at [653, 320] on img at bounding box center [648, 320] width 42 height 30
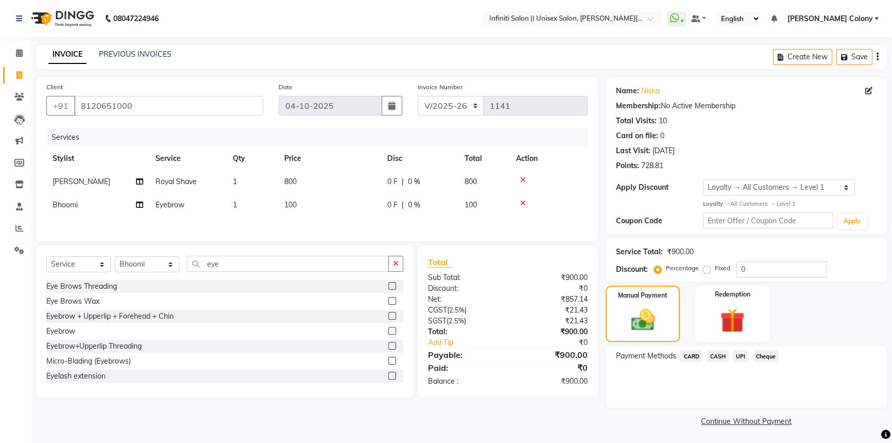
click at [698, 356] on span "CARD" at bounding box center [692, 356] width 22 height 12
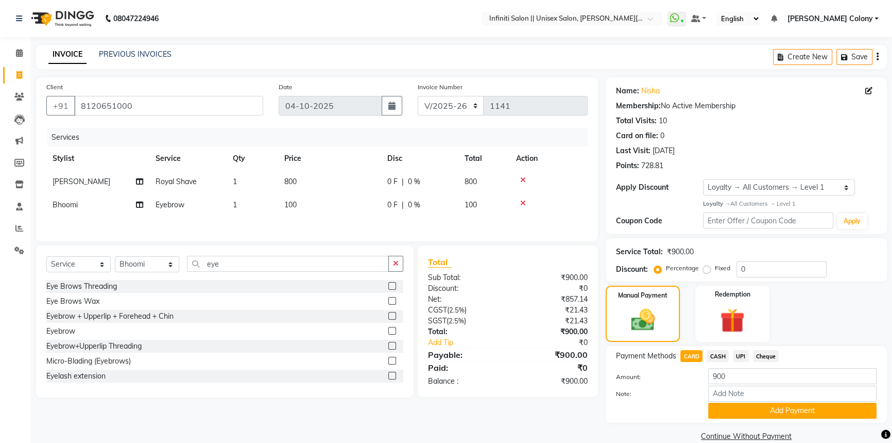
click at [717, 353] on span "CASH" at bounding box center [718, 356] width 22 height 12
click at [736, 416] on button "Add Payment" at bounding box center [792, 410] width 168 height 16
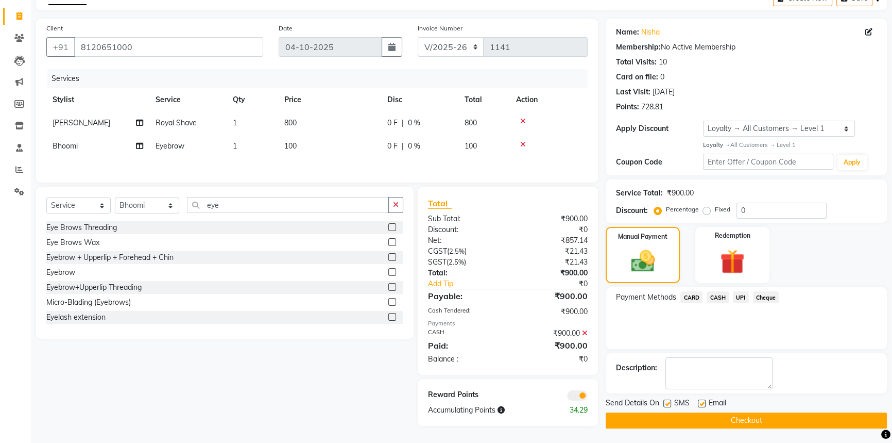
scroll to position [59, 0]
click at [745, 416] on button "Checkout" at bounding box center [746, 420] width 281 height 16
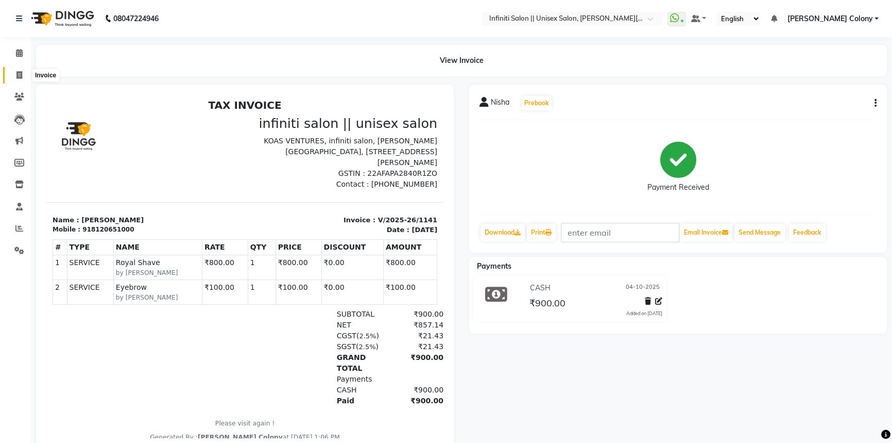
click at [19, 76] on icon at bounding box center [19, 75] width 6 height 8
select select "service"
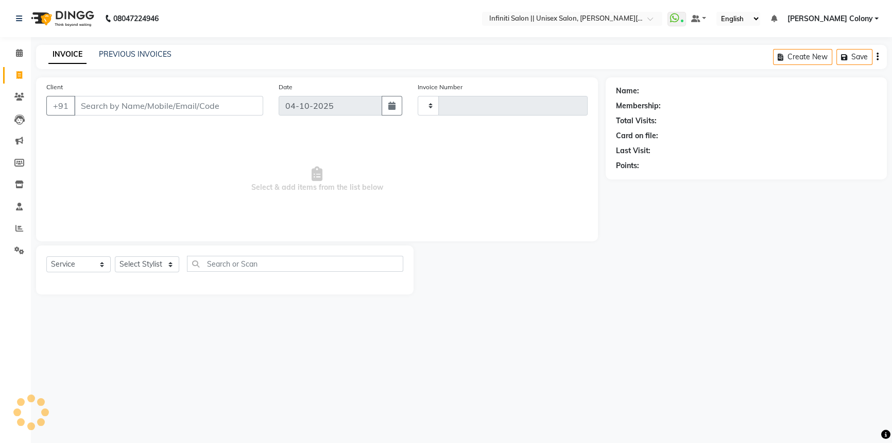
type input "1142"
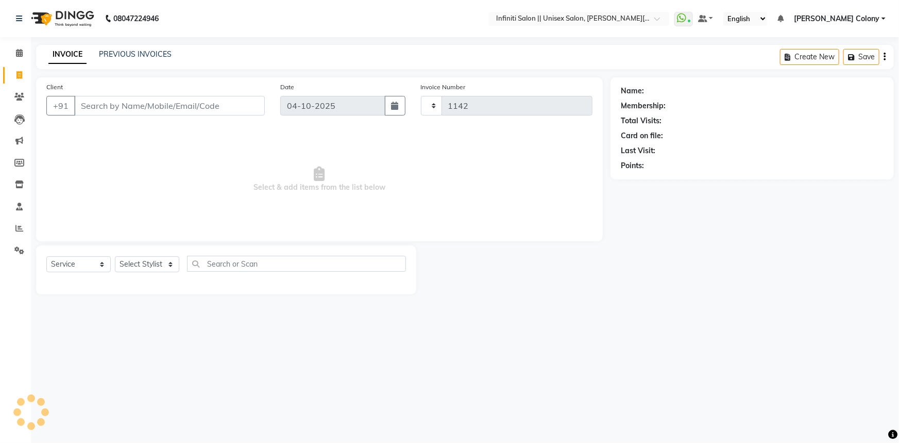
select select "8233"
click at [98, 101] on input "Client" at bounding box center [169, 106] width 191 height 20
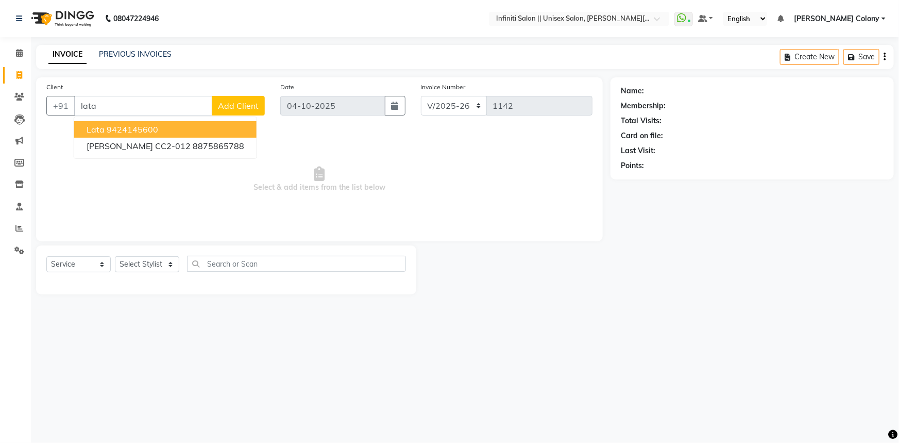
click at [121, 129] on ngb-highlight "9424145600" at bounding box center [133, 129] width 52 height 10
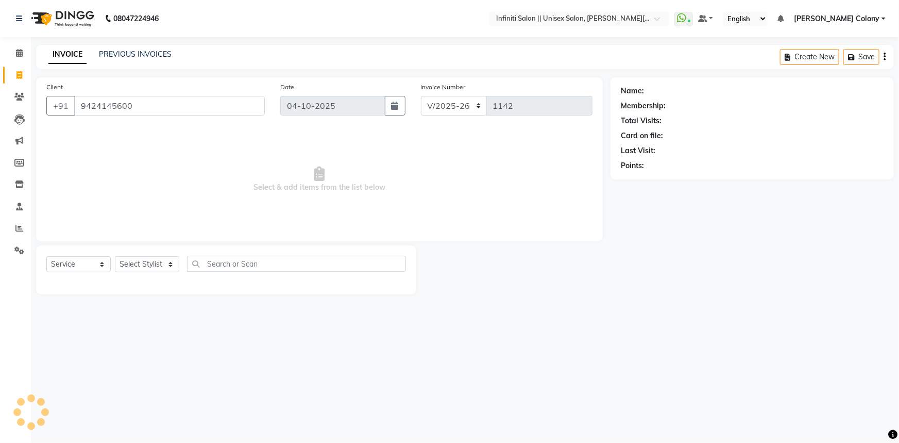
type input "9424145600"
select select "2: Object"
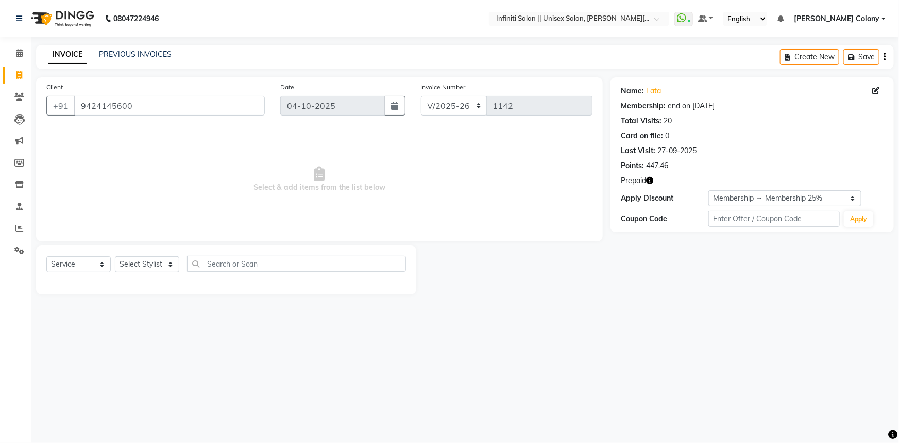
click at [651, 179] on icon "button" at bounding box center [649, 180] width 7 height 7
click at [492, 208] on span "Select & add items from the list below" at bounding box center [319, 179] width 546 height 103
click at [149, 266] on select "Select Stylist [PERSON_NAME] [PERSON_NAME] CC [PERSON_NAME] Bhoomi [PERSON_NAME…" at bounding box center [147, 264] width 64 height 16
select select "79158"
click at [115, 256] on select "Select Stylist [PERSON_NAME] [PERSON_NAME] CC [PERSON_NAME] Bhoomi [PERSON_NAME…" at bounding box center [147, 264] width 64 height 16
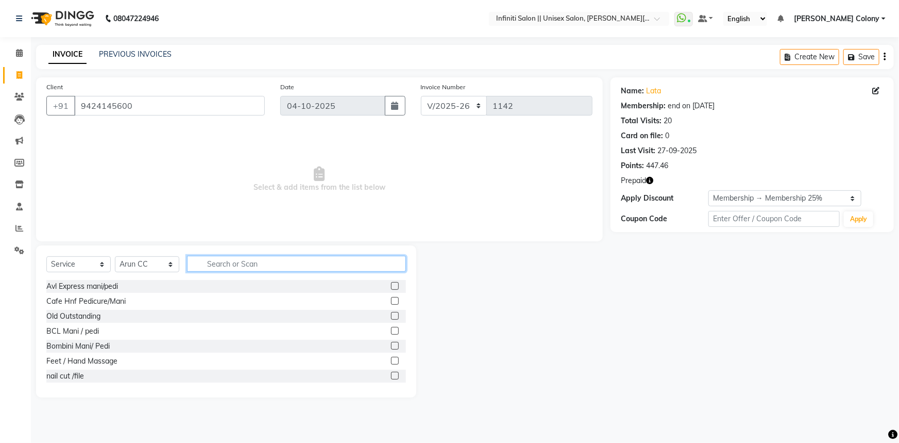
click at [227, 267] on input "text" at bounding box center [296, 264] width 219 height 16
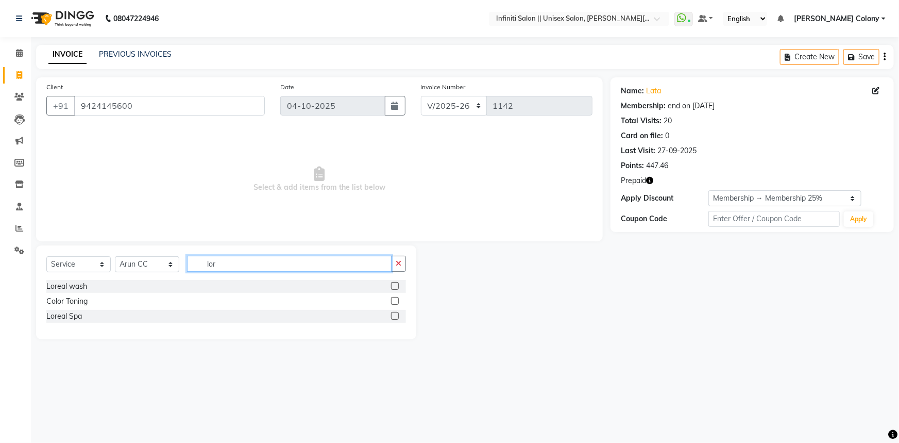
type input "lor"
click at [397, 284] on label at bounding box center [395, 286] width 8 height 8
click at [397, 284] on input "checkbox" at bounding box center [394, 286] width 7 height 7
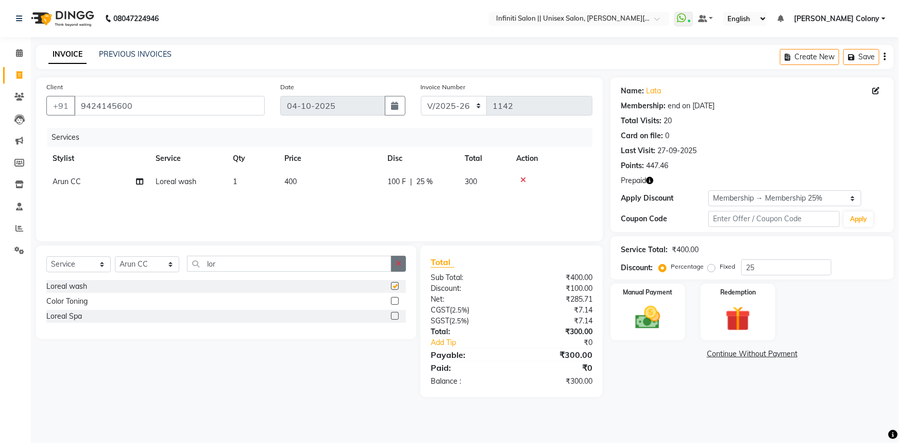
checkbox input "false"
click at [401, 263] on button "button" at bounding box center [398, 264] width 15 height 16
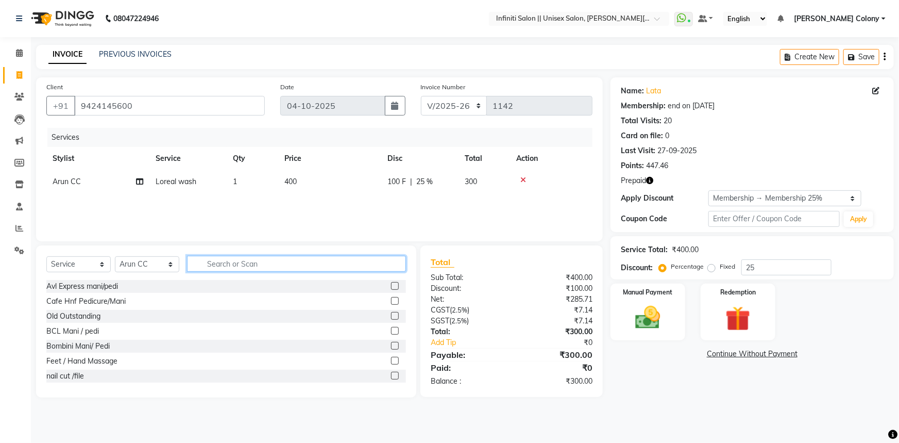
click at [380, 268] on input "text" at bounding box center [296, 264] width 219 height 16
type input "l"
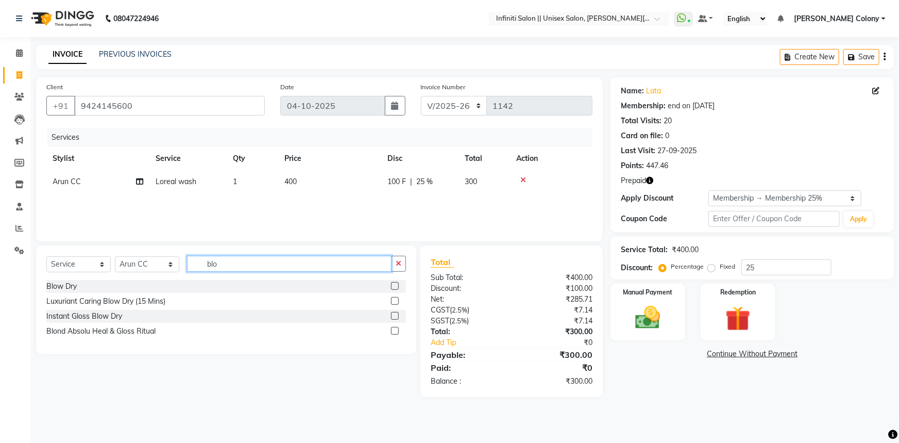
type input "blo"
click at [396, 287] on label at bounding box center [395, 286] width 8 height 8
click at [396, 287] on input "checkbox" at bounding box center [394, 286] width 7 height 7
checkbox input "false"
click at [653, 308] on img at bounding box center [648, 317] width 42 height 30
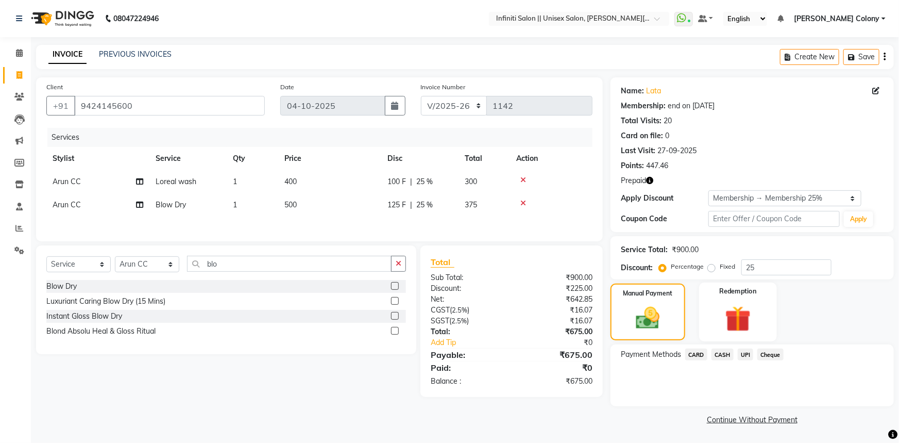
click at [743, 299] on div "Redemption" at bounding box center [738, 311] width 78 height 59
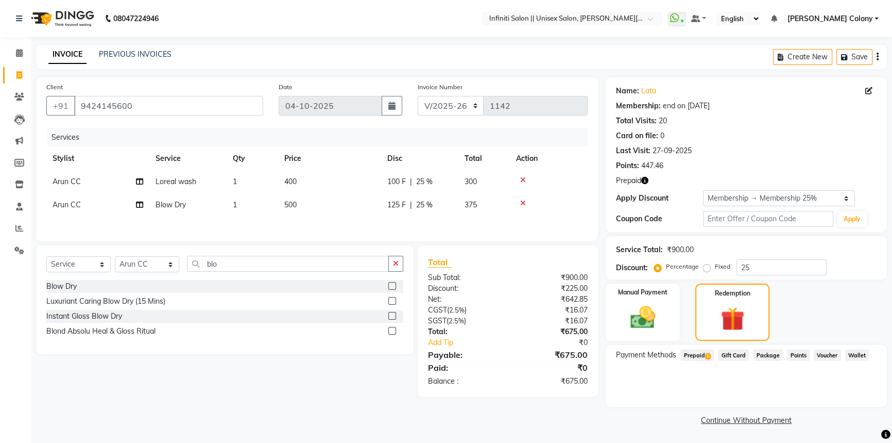
click at [704, 356] on span "Prepaid 1" at bounding box center [697, 355] width 33 height 12
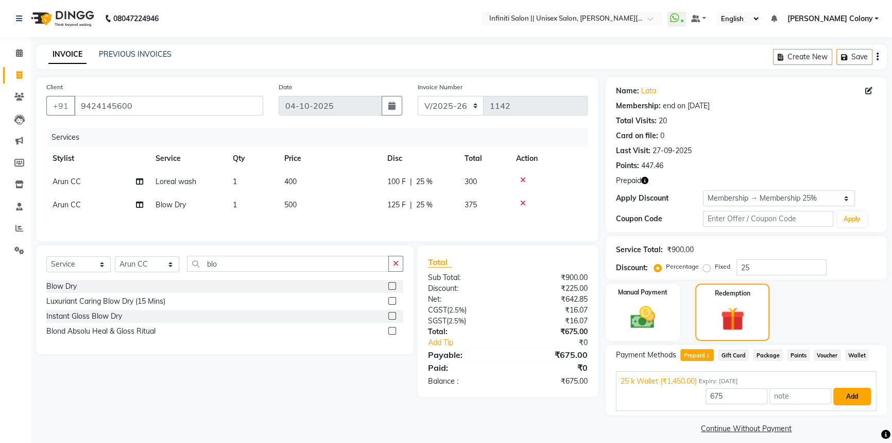
click at [857, 393] on button "Add" at bounding box center [853, 396] width 38 height 18
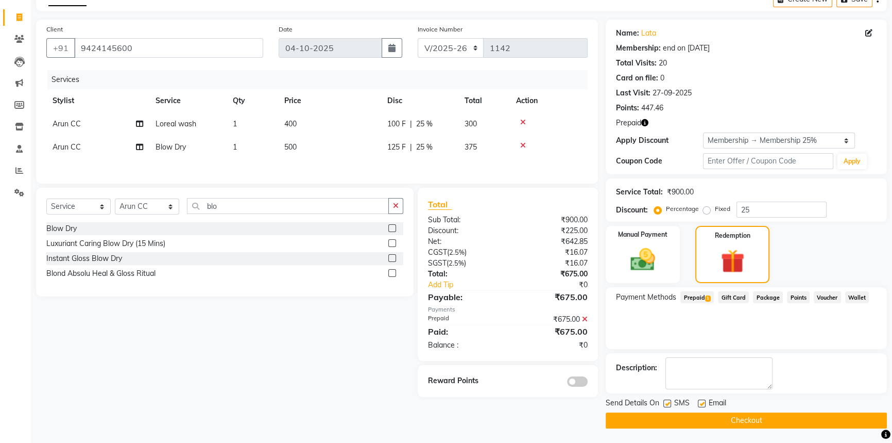
scroll to position [58, 0]
click at [815, 428] on main "INVOICE PREVIOUS INVOICES Create New Save Client [PHONE_NUMBER] Date [DATE] Inv…" at bounding box center [462, 215] width 862 height 457
click at [813, 424] on button "Checkout" at bounding box center [746, 420] width 281 height 16
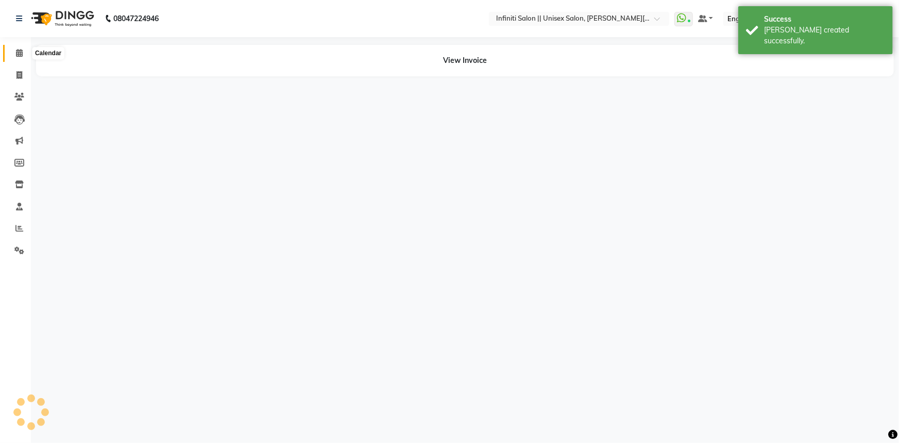
click at [22, 50] on icon at bounding box center [19, 53] width 7 height 8
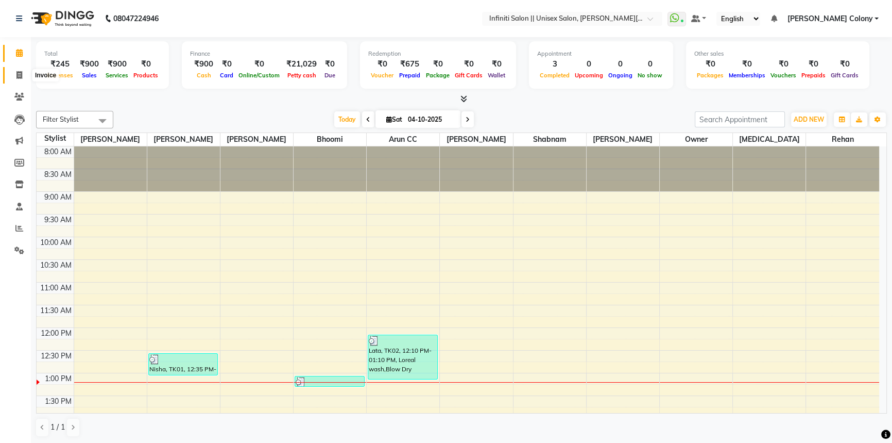
click at [14, 73] on span at bounding box center [19, 76] width 18 height 12
select select "service"
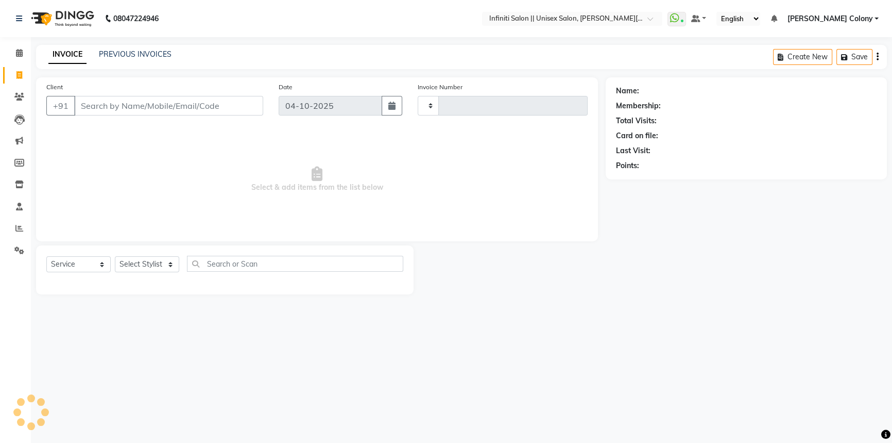
type input "1143"
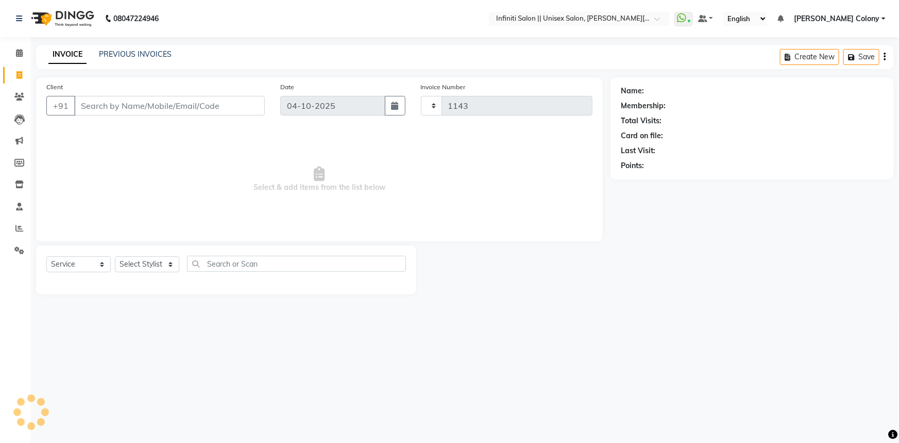
select select "8233"
drag, startPoint x: 103, startPoint y: 102, endPoint x: 102, endPoint y: 108, distance: 6.4
click at [103, 102] on input "Client" at bounding box center [169, 106] width 191 height 20
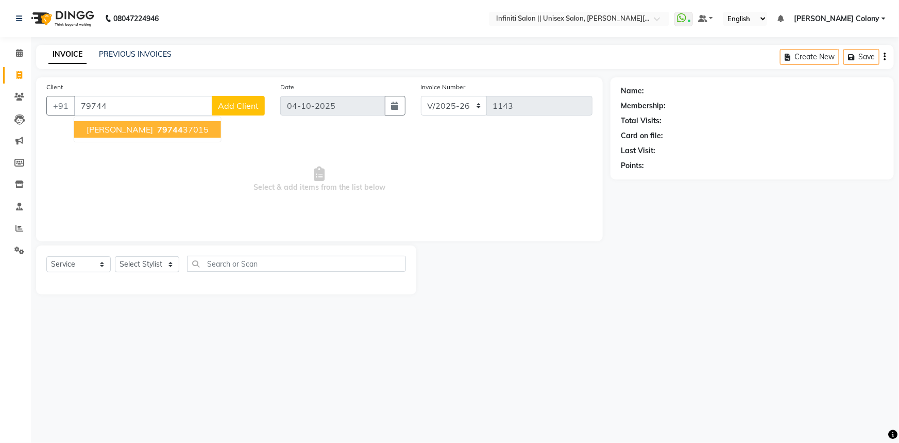
click at [115, 125] on span "[PERSON_NAME]" at bounding box center [120, 129] width 66 height 10
type input "7974437015"
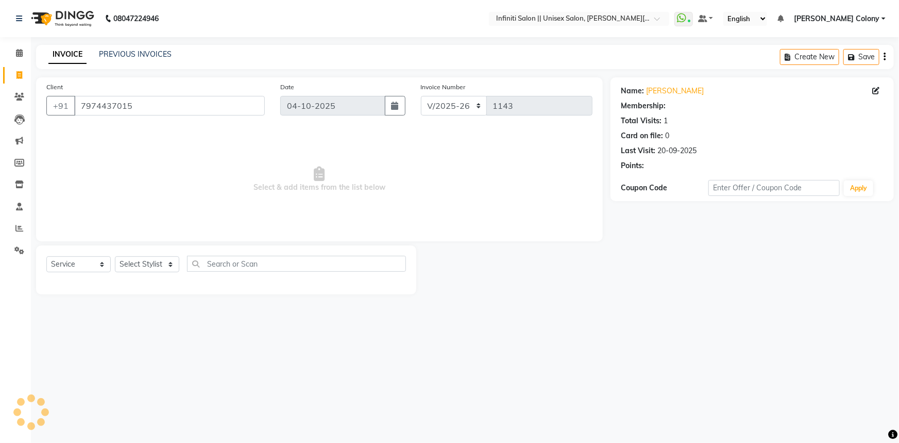
select select "1: Object"
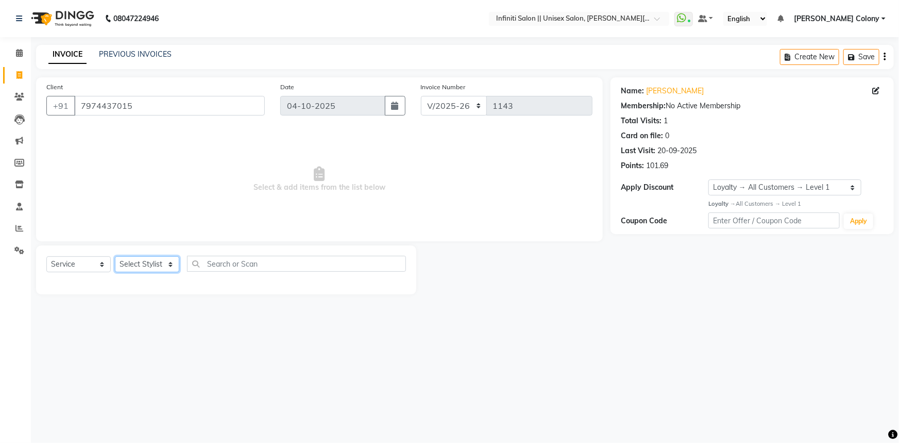
click at [131, 264] on select "Select Stylist [PERSON_NAME] [PERSON_NAME] CC [PERSON_NAME] Bhoomi [PERSON_NAME…" at bounding box center [147, 264] width 64 height 16
select select "80275"
click at [115, 256] on select "Select Stylist [PERSON_NAME] [PERSON_NAME] CC [PERSON_NAME] Bhoomi [PERSON_NAME…" at bounding box center [147, 264] width 64 height 16
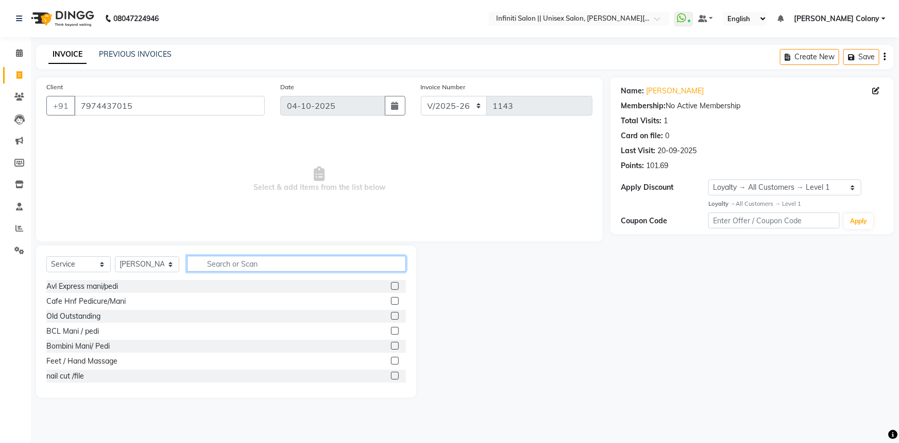
click at [211, 265] on input "text" at bounding box center [296, 264] width 219 height 16
type input "clea"
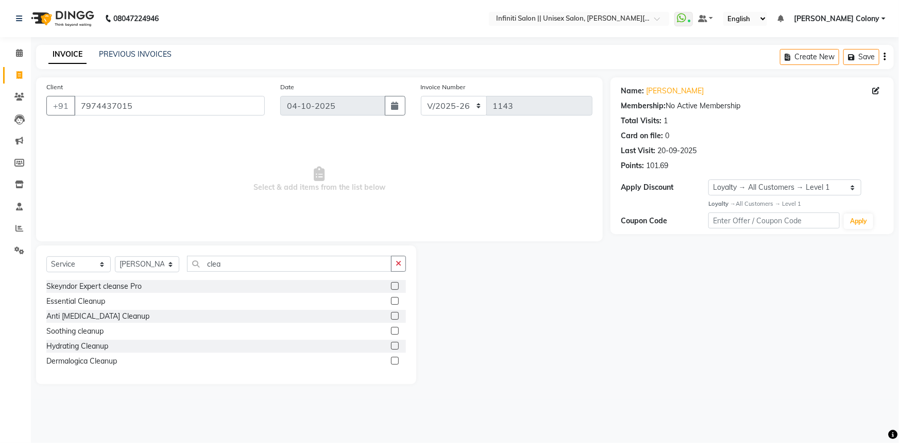
click at [397, 300] on label at bounding box center [395, 301] width 8 height 8
click at [397, 300] on input "checkbox" at bounding box center [394, 301] width 7 height 7
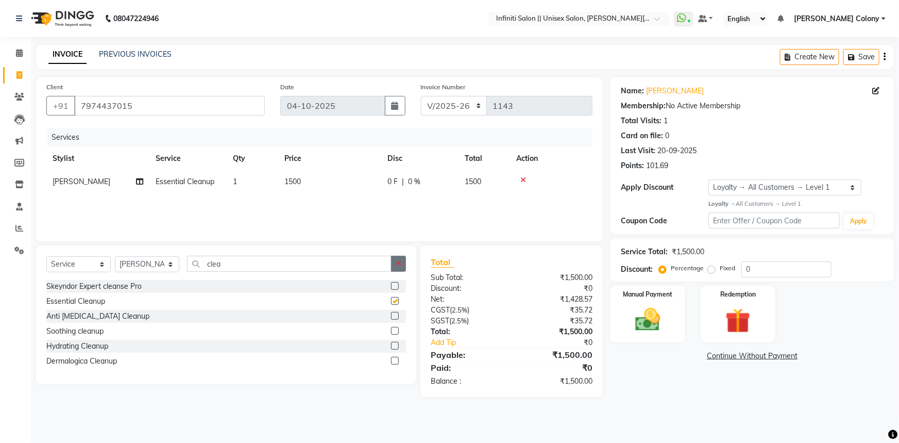
checkbox input "false"
click at [404, 268] on button "button" at bounding box center [398, 264] width 15 height 16
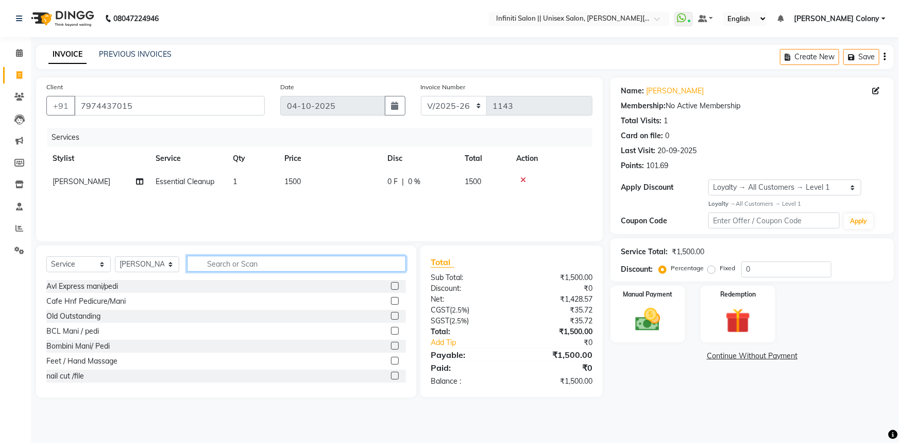
click at [383, 262] on input "text" at bounding box center [296, 264] width 219 height 16
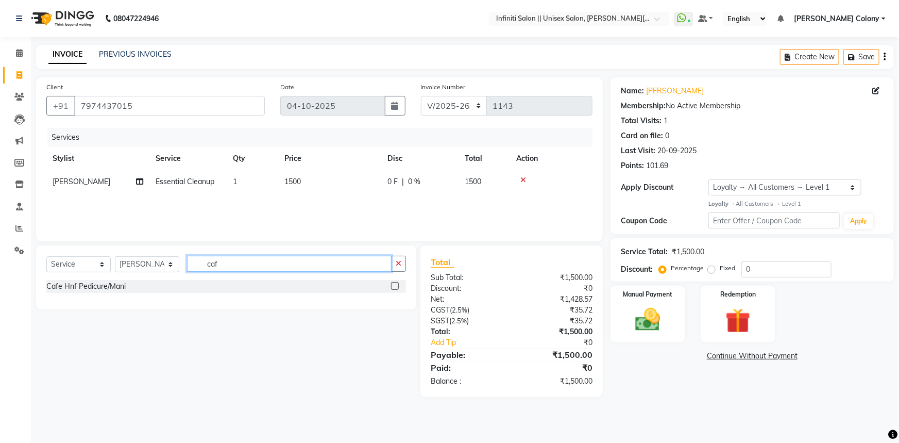
type input "caf"
click at [395, 287] on label at bounding box center [395, 286] width 8 height 8
click at [395, 287] on input "checkbox" at bounding box center [394, 286] width 7 height 7
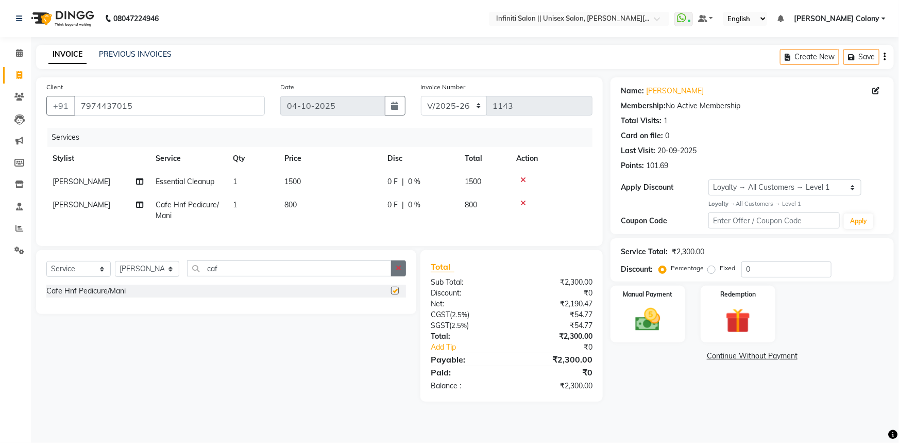
checkbox input "false"
click at [406, 271] on button "button" at bounding box center [398, 268] width 15 height 16
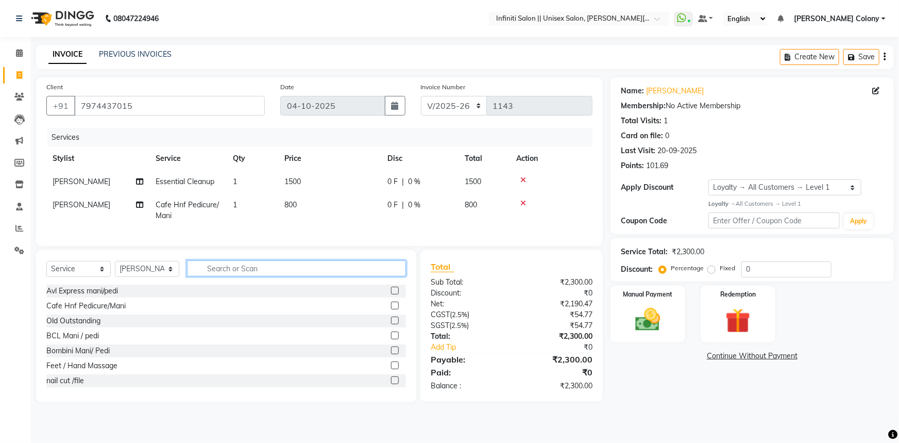
click at [390, 276] on input "text" at bounding box center [296, 268] width 219 height 16
type input "gel"
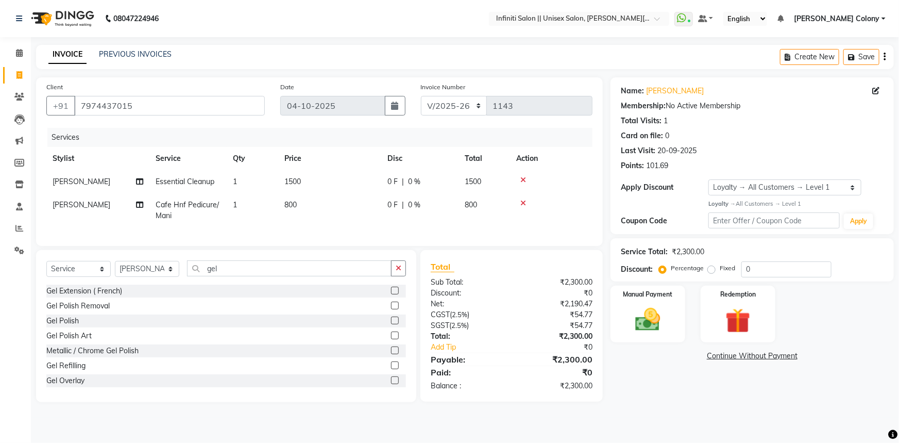
click at [391, 324] on label at bounding box center [395, 320] width 8 height 8
click at [391, 324] on input "checkbox" at bounding box center [394, 320] width 7 height 7
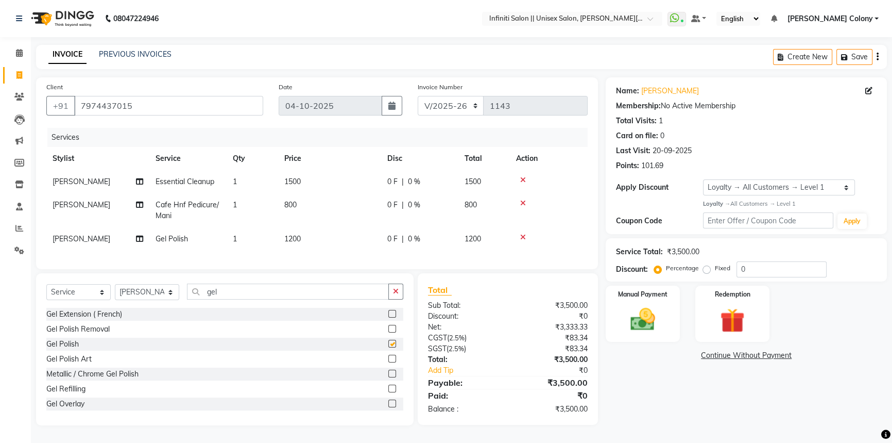
checkbox input "false"
click at [293, 177] on span "1500" at bounding box center [292, 181] width 16 height 9
select select "80275"
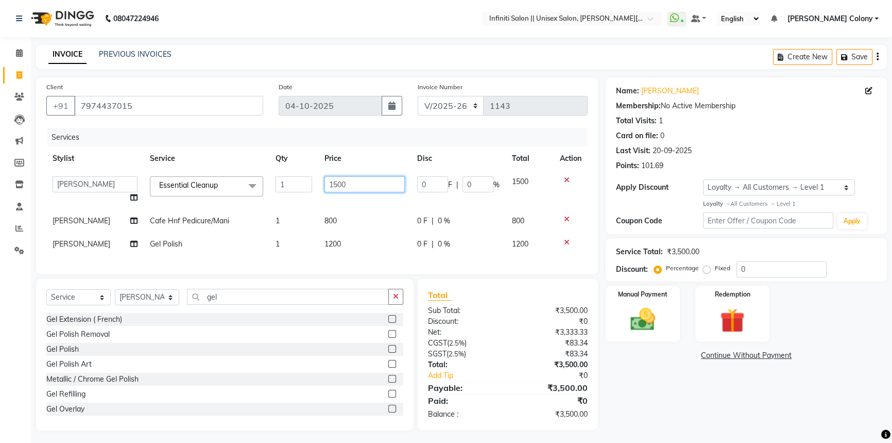
drag, startPoint x: 349, startPoint y: 182, endPoint x: 268, endPoint y: 228, distance: 92.7
click at [268, 228] on tbody "[PERSON_NAME] [PERSON_NAME] CC [PERSON_NAME] Bhoomi Dilshad [PERSON_NAME] [PERS…" at bounding box center [317, 213] width 542 height 86
type input "999"
click at [268, 228] on tbody "[PERSON_NAME] [PERSON_NAME] CC [PERSON_NAME] Bhoomi Dilshad [PERSON_NAME] [PERS…" at bounding box center [317, 213] width 542 height 86
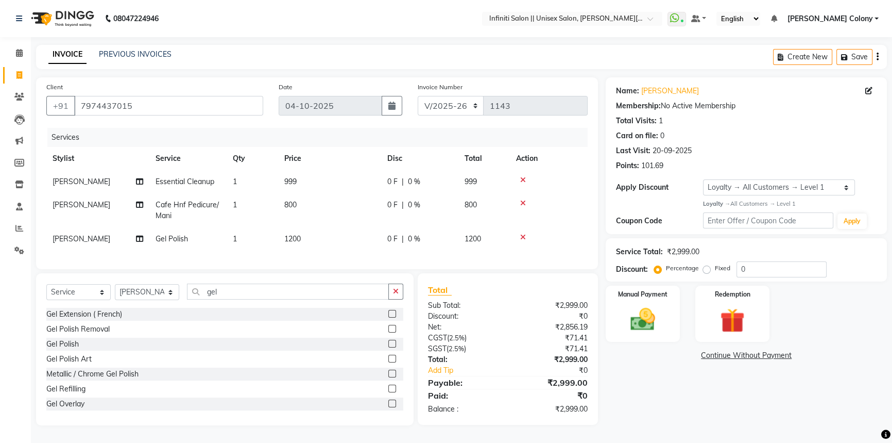
click at [289, 236] on span "1200" at bounding box center [292, 238] width 16 height 9
select select "80275"
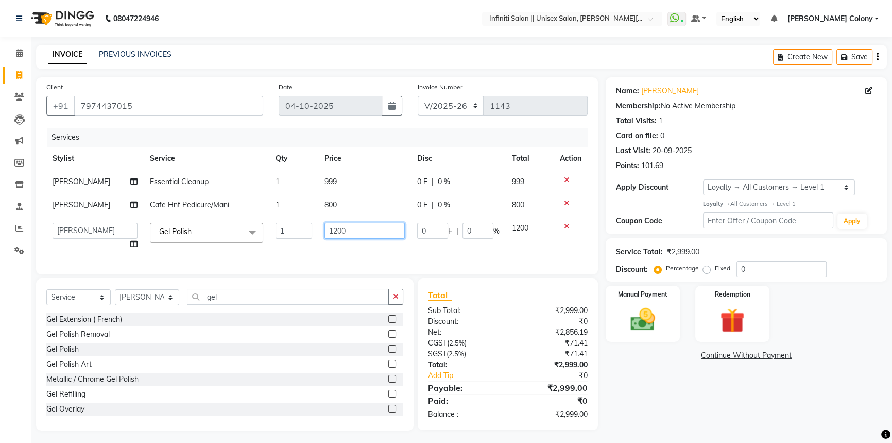
drag, startPoint x: 359, startPoint y: 216, endPoint x: 211, endPoint y: 253, distance: 152.3
click at [211, 253] on tr "[PERSON_NAME] [PERSON_NAME] CC [PERSON_NAME] Bhoomi Dilshad [PERSON_NAME] [PERS…" at bounding box center [317, 235] width 542 height 39
drag, startPoint x: 353, startPoint y: 226, endPoint x: 273, endPoint y: 238, distance: 81.3
click at [274, 239] on tr "[PERSON_NAME] [PERSON_NAME] CC [PERSON_NAME] Bhoomi Dilshad [PERSON_NAME] [PERS…" at bounding box center [317, 235] width 542 height 39
type input "499"
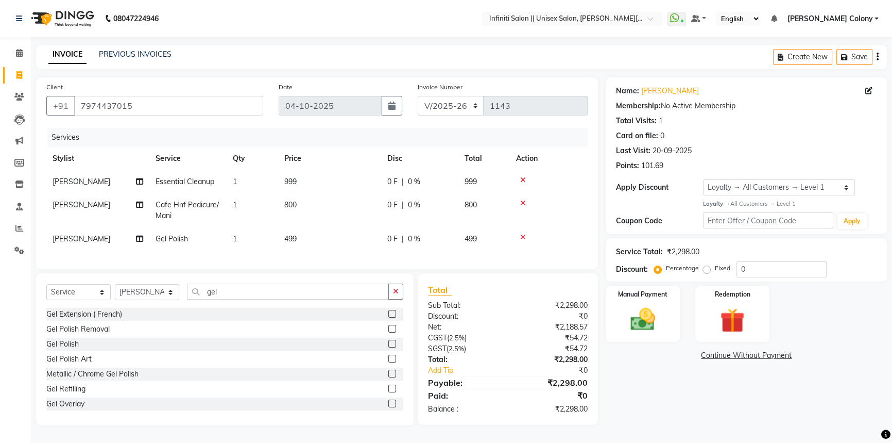
click at [359, 247] on td "499" at bounding box center [329, 238] width 103 height 23
select select "80275"
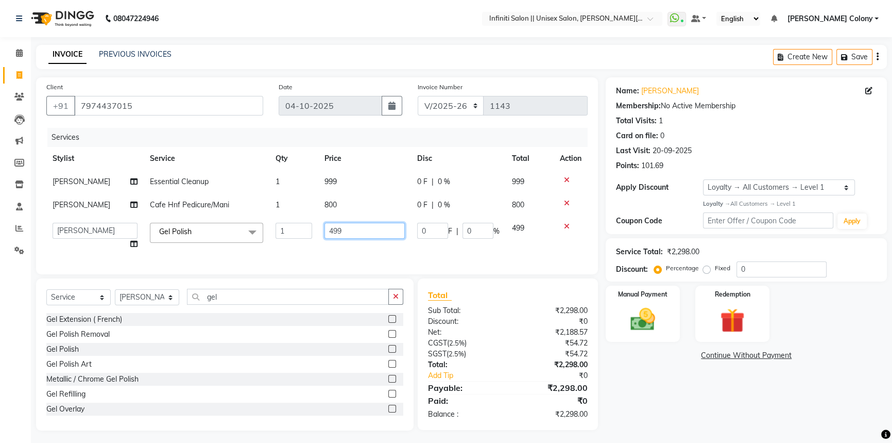
drag, startPoint x: 351, startPoint y: 230, endPoint x: 148, endPoint y: 266, distance: 206.7
click at [148, 264] on div "Services Stylist Service Qty Price Disc Total Action [PERSON_NAME] Essential Cl…" at bounding box center [317, 196] width 542 height 136
type input "500"
click at [331, 178] on td "999" at bounding box center [364, 181] width 93 height 23
select select "80275"
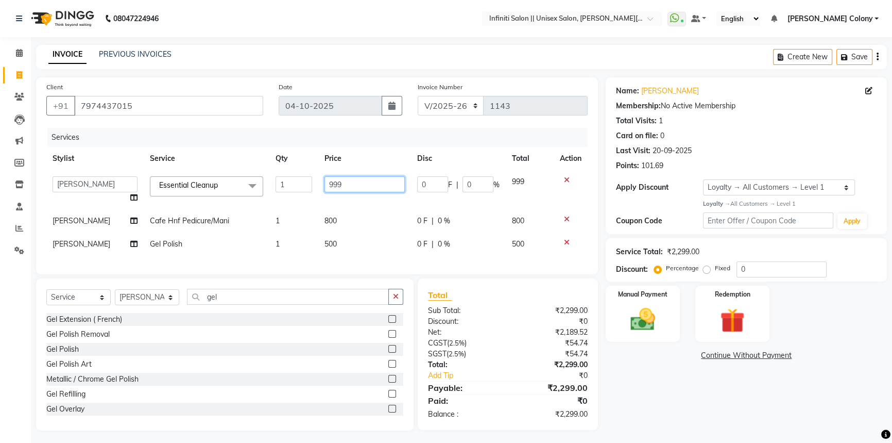
drag, startPoint x: 350, startPoint y: 180, endPoint x: 262, endPoint y: 185, distance: 88.3
click at [273, 184] on tr "[PERSON_NAME] [PERSON_NAME] CC [PERSON_NAME] Bhoomi Dilshad [PERSON_NAME] [PERS…" at bounding box center [317, 189] width 542 height 39
type input "1000"
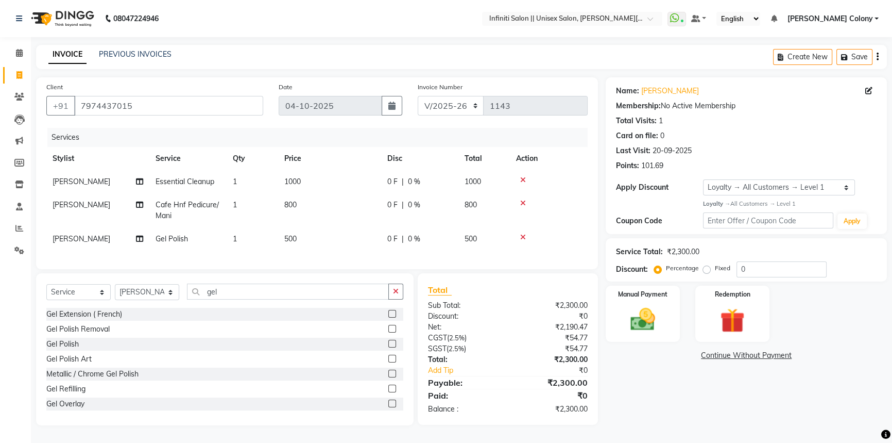
click at [283, 201] on tbody "[PERSON_NAME] Essential Cleanup 1 1000 0 F | 0 % 1000 [PERSON_NAME] Cafe Hnf Pe…" at bounding box center [317, 210] width 542 height 80
click at [633, 323] on img at bounding box center [643, 319] width 42 height 29
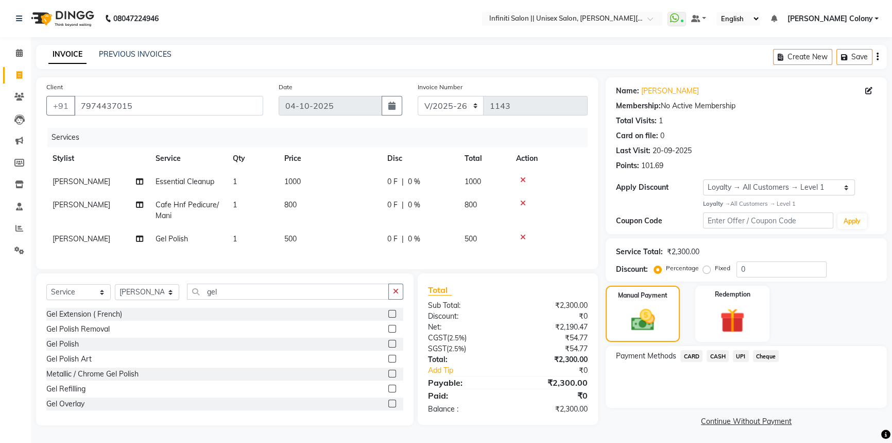
click at [323, 200] on td "800" at bounding box center [329, 210] width 103 height 34
select select "80275"
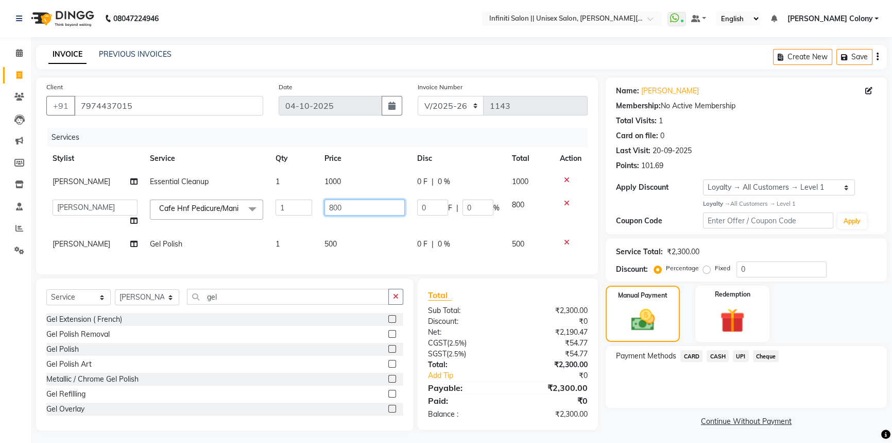
drag, startPoint x: 350, startPoint y: 210, endPoint x: 223, endPoint y: 236, distance: 129.5
click at [223, 236] on tbody "[PERSON_NAME] Essential Cleanup 1 1000 0 F | 0 % 1000 [PERSON_NAME] [PERSON_NAM…" at bounding box center [317, 213] width 542 height 86
type input "500"
click at [213, 251] on div "Services Stylist Service Qty Price Disc Total Action [PERSON_NAME] Essential Cl…" at bounding box center [317, 196] width 542 height 136
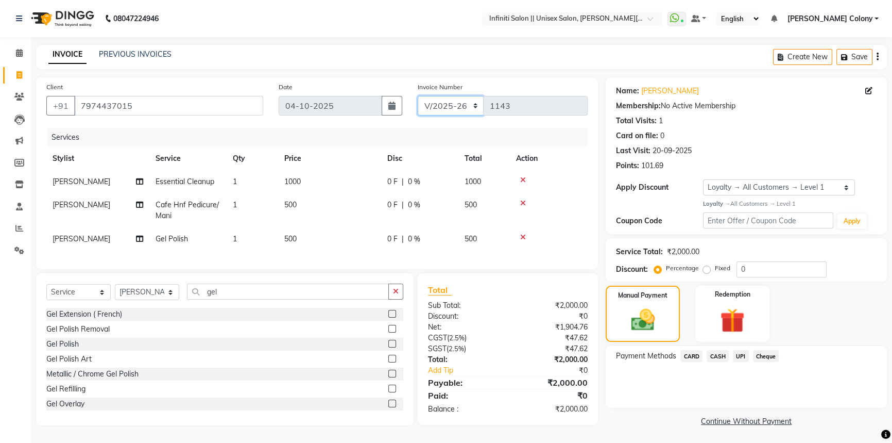
click at [458, 109] on select "CI/2025-26 V/2025-26" at bounding box center [451, 106] width 66 height 20
click at [418, 96] on select "CI/2025-26 V/2025-26" at bounding box center [451, 106] width 66 height 20
click at [453, 105] on select "CI/2025-26 V/2025-26" at bounding box center [451, 106] width 66 height 20
select select "8263"
click at [418, 96] on select "CI/2025-26 V/2025-26" at bounding box center [451, 106] width 66 height 20
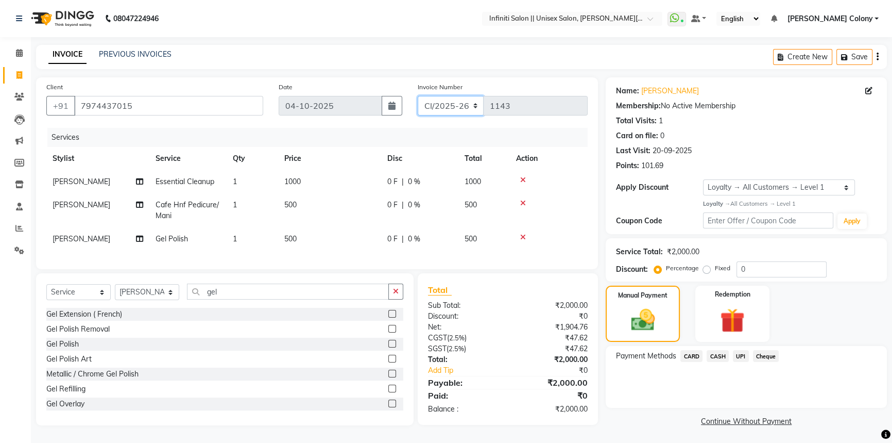
type input "0146"
click at [723, 351] on span "CASH" at bounding box center [718, 356] width 22 height 12
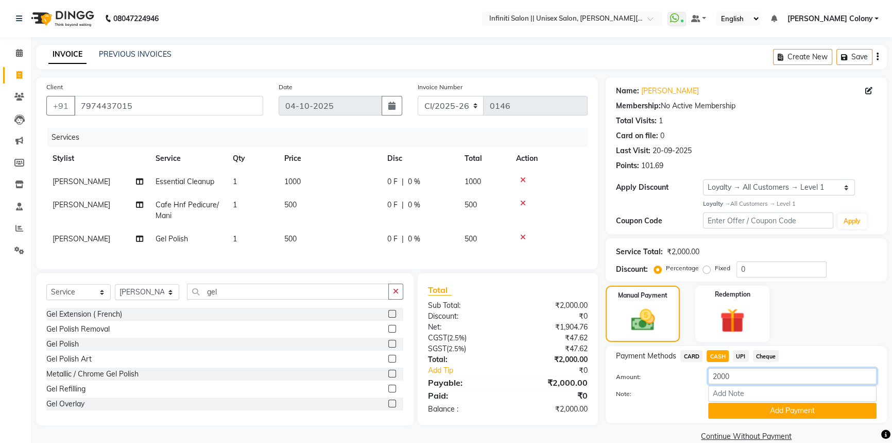
drag, startPoint x: 745, startPoint y: 373, endPoint x: 683, endPoint y: 363, distance: 63.0
click at [695, 368] on div "Amount: 2000" at bounding box center [747, 377] width 276 height 18
type input "1500"
click at [755, 413] on button "Add Payment" at bounding box center [792, 410] width 168 height 16
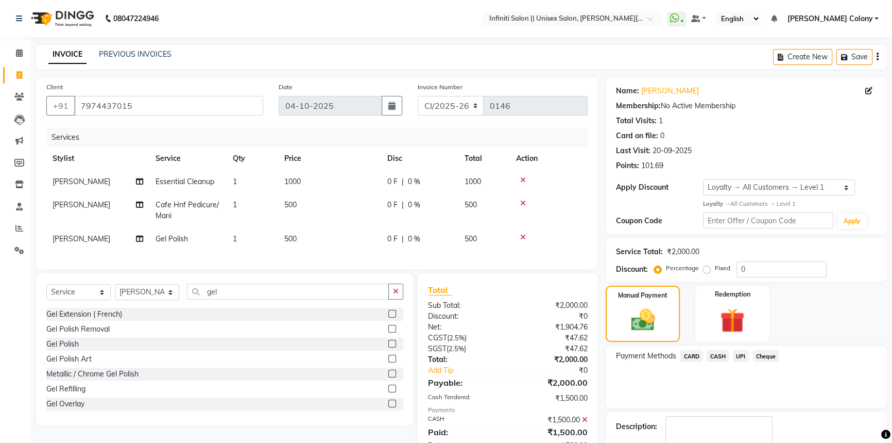
click at [745, 356] on span "UPI" at bounding box center [741, 356] width 16 height 12
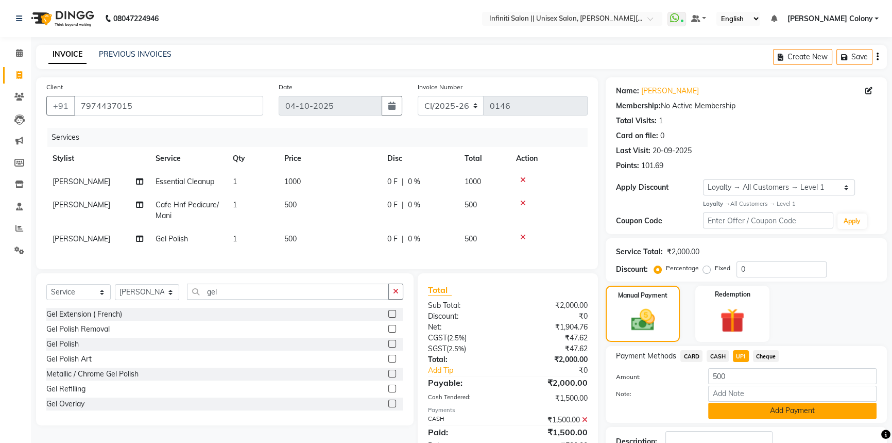
click at [757, 416] on button "Add Payment" at bounding box center [792, 410] width 168 height 16
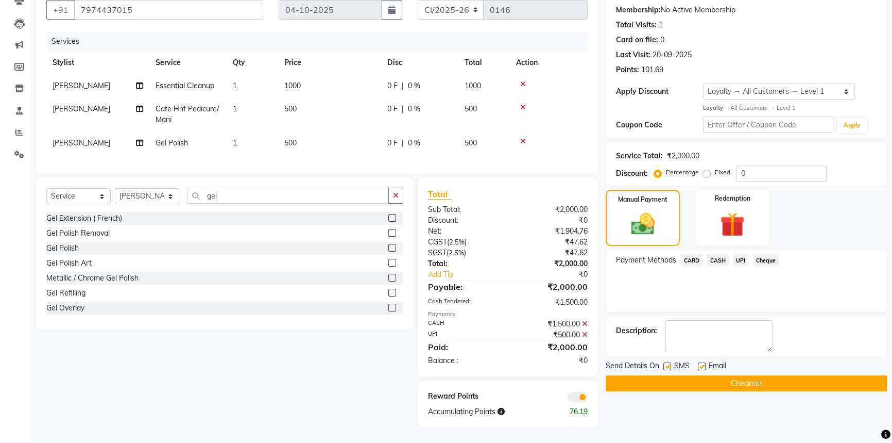
scroll to position [103, 0]
click at [741, 375] on button "Checkout" at bounding box center [746, 383] width 281 height 16
